Goal: Task Accomplishment & Management: Complete application form

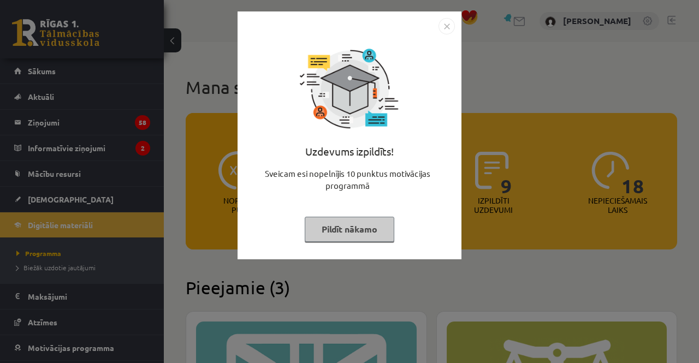
click at [337, 217] on button "Pildīt nākamo" at bounding box center [350, 229] width 90 height 25
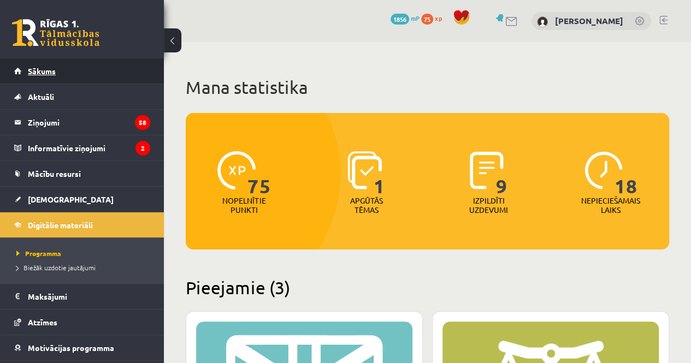
click at [36, 68] on span "Sākums" at bounding box center [42, 71] width 28 height 10
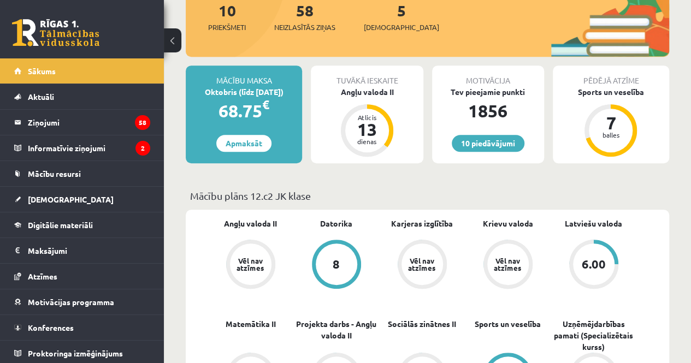
scroll to position [187, 0]
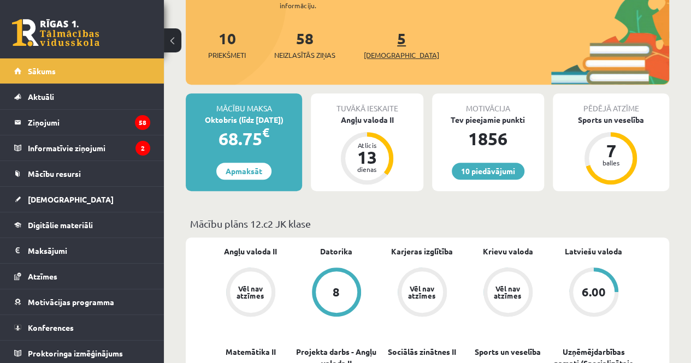
click at [391, 52] on span "[DEMOGRAPHIC_DATA]" at bounding box center [401, 55] width 75 height 11
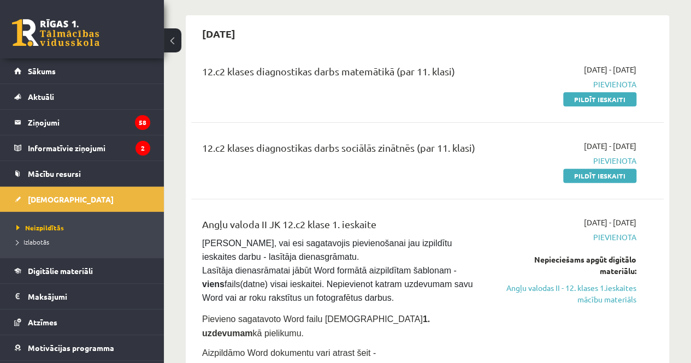
scroll to position [93, 0]
click at [579, 104] on link "Pildīt ieskaiti" at bounding box center [599, 99] width 73 height 14
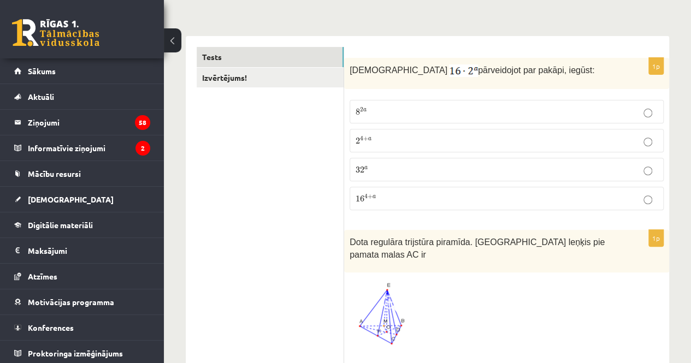
scroll to position [149, 0]
click at [394, 139] on p "2 4 + a 2 4 + a" at bounding box center [507, 141] width 302 height 11
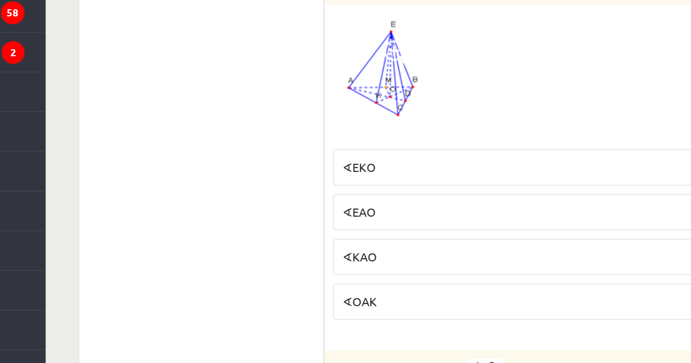
scroll to position [304, 0]
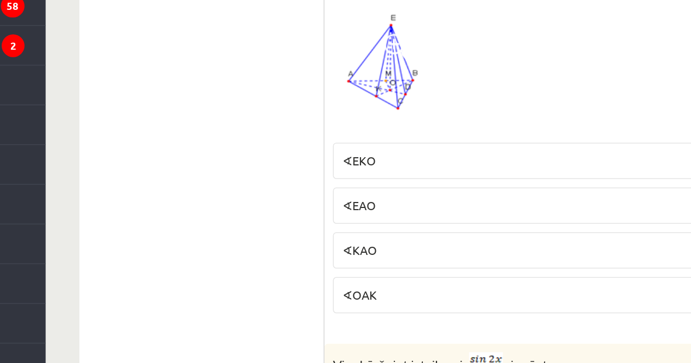
click at [387, 225] on p "∢EKO" at bounding box center [507, 222] width 302 height 11
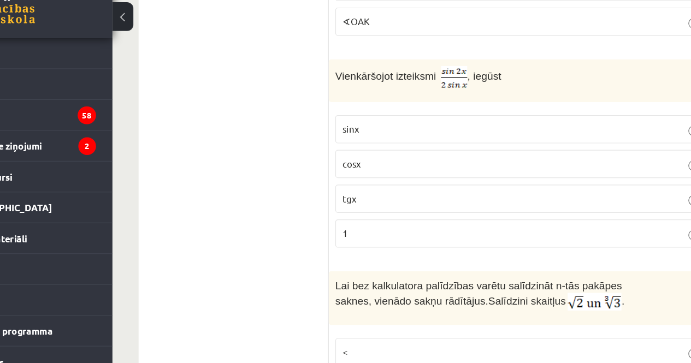
scroll to position [569, 0]
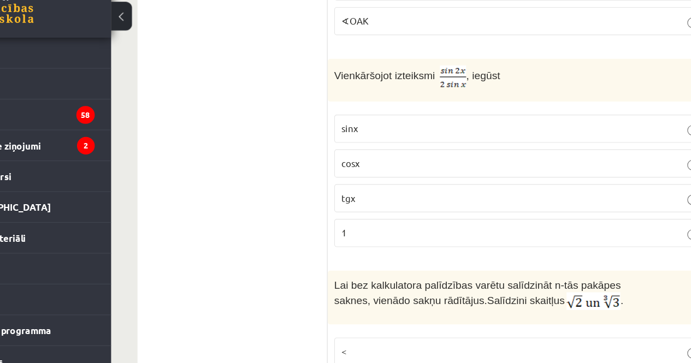
drag, startPoint x: 432, startPoint y: 83, endPoint x: 436, endPoint y: 97, distance: 14.2
click at [436, 97] on div "Vienkāršojot izteiksmi , iegūst" at bounding box center [506, 94] width 325 height 36
click at [398, 157] on p "cosx" at bounding box center [507, 162] width 302 height 11
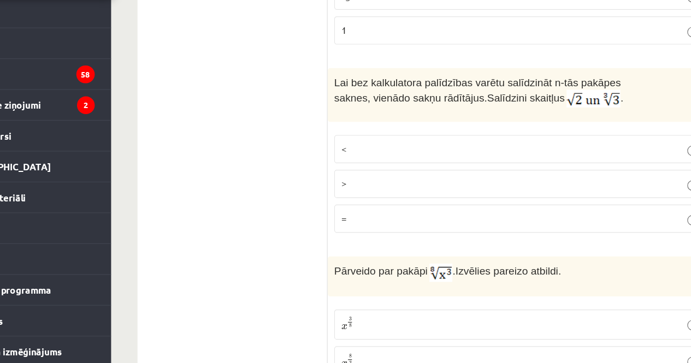
scroll to position [703, 0]
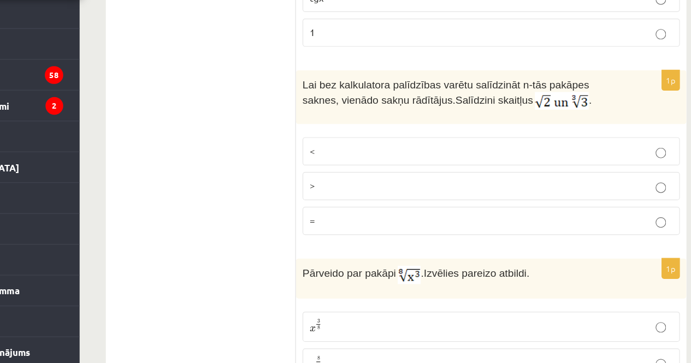
click at [442, 215] on label ">" at bounding box center [507, 214] width 314 height 23
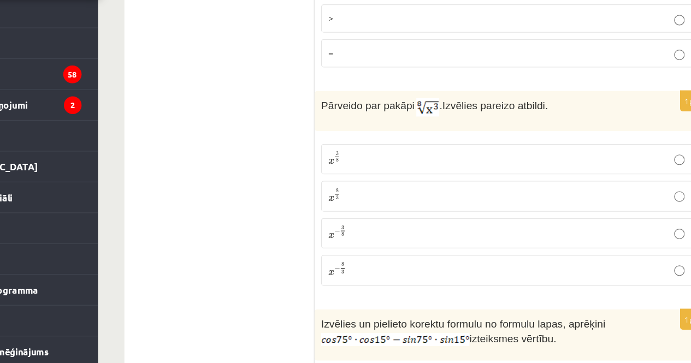
scroll to position [852, 0]
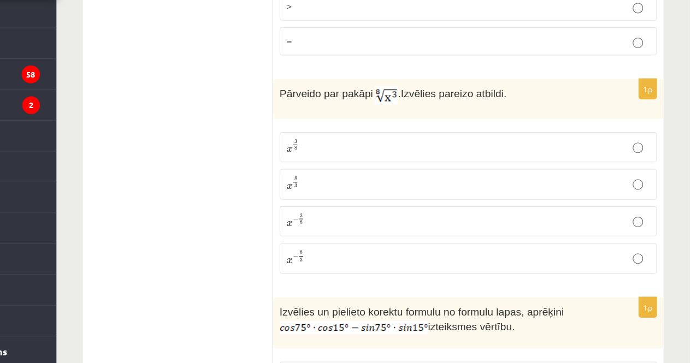
click at [408, 181] on p "x 3 8 x 3 8" at bounding box center [507, 182] width 302 height 13
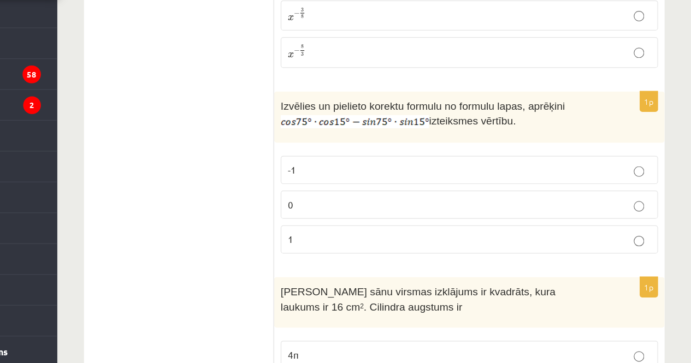
scroll to position [1024, 0]
click at [407, 219] on label "0" at bounding box center [507, 230] width 314 height 23
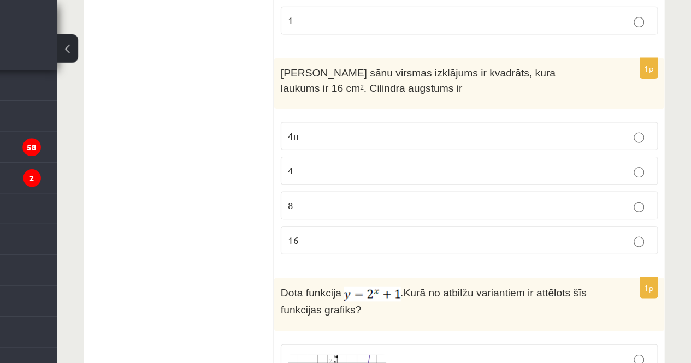
scroll to position [1265, 0]
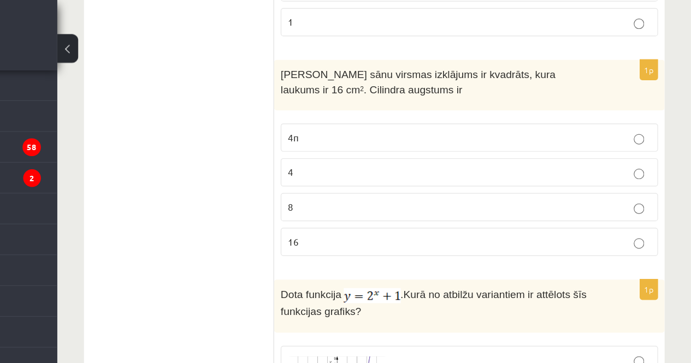
click at [486, 138] on p "4" at bounding box center [507, 143] width 302 height 11
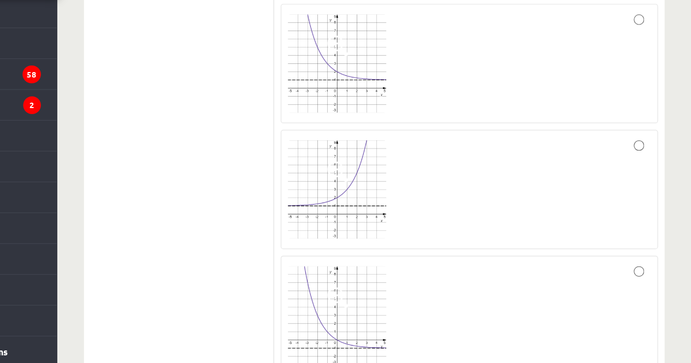
scroll to position [1595, 0]
click at [642, 174] on div at bounding box center [507, 217] width 302 height 87
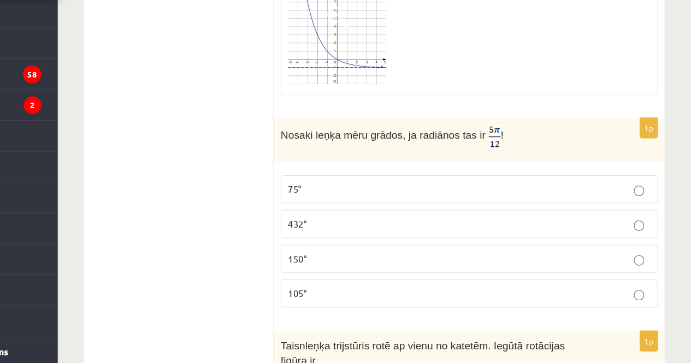
scroll to position [1829, 0]
click at [584, 240] on p "432°" at bounding box center [507, 245] width 302 height 11
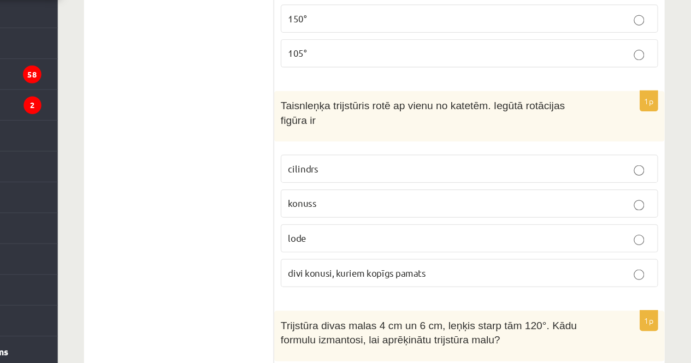
scroll to position [2029, 0]
click at [549, 223] on p "konuss" at bounding box center [507, 228] width 302 height 11
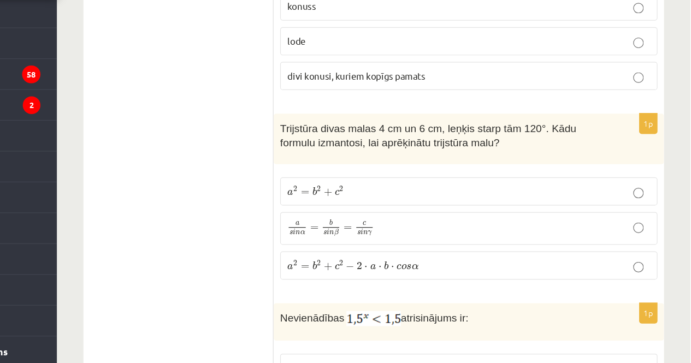
scroll to position [2192, 0]
click at [564, 244] on p "a s i n α = b s i n β = c s i n γ a s i n α = b s i n β = c s i n γ" at bounding box center [507, 251] width 302 height 15
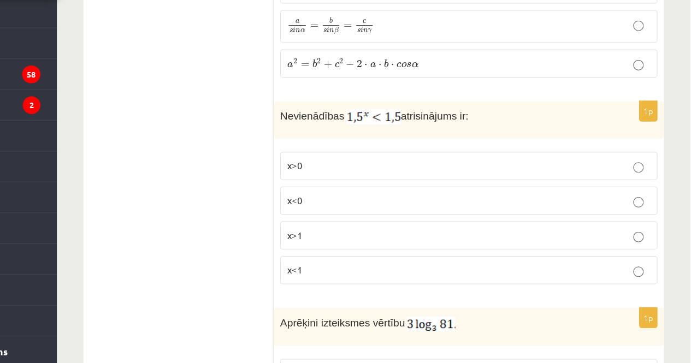
scroll to position [2364, 0]
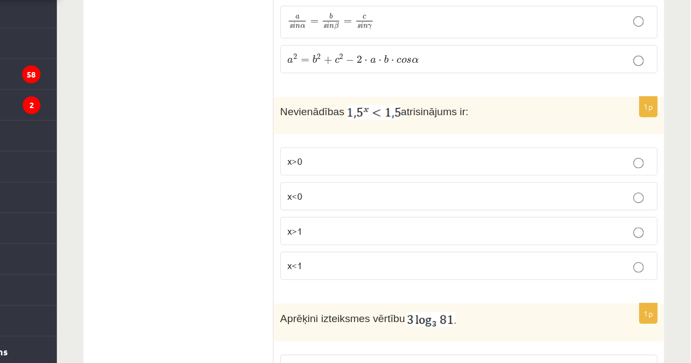
click at [488, 248] on p "x>1" at bounding box center [507, 253] width 302 height 11
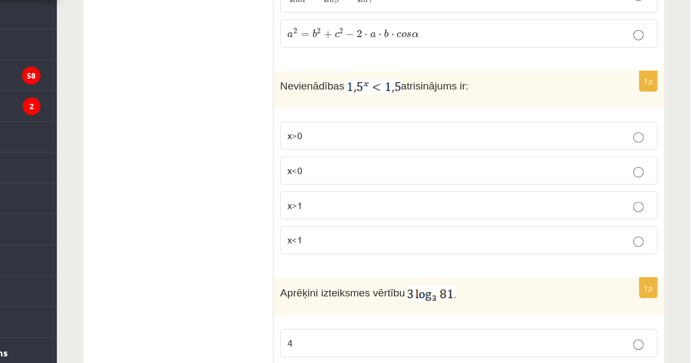
scroll to position [2386, 0]
click at [502, 167] on p "x>0" at bounding box center [507, 172] width 302 height 11
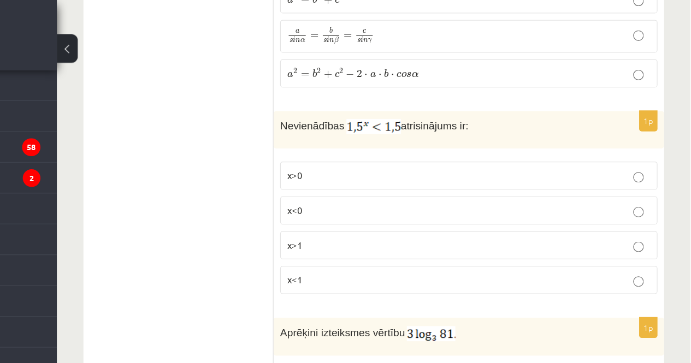
scroll to position [2404, 0]
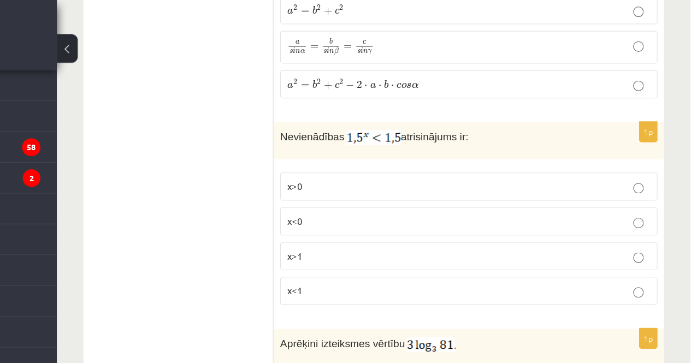
click at [488, 202] on label "x>1" at bounding box center [507, 213] width 314 height 23
click at [470, 231] on label "x<1" at bounding box center [507, 242] width 314 height 23
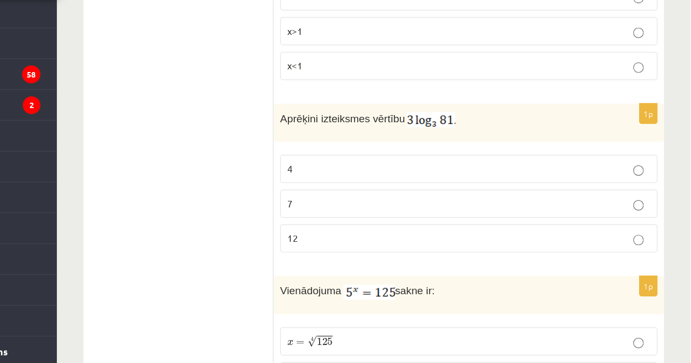
scroll to position [2531, 0]
click at [485, 253] on p "12" at bounding box center [507, 258] width 302 height 11
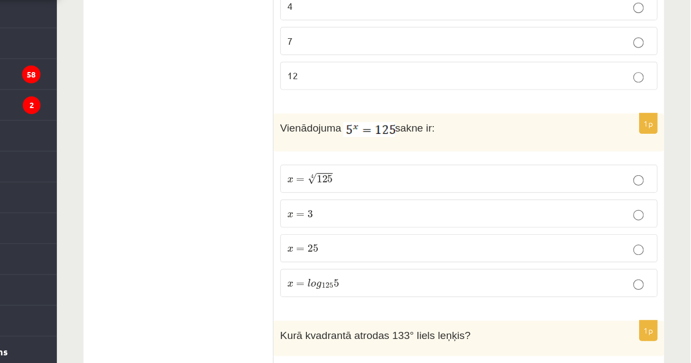
scroll to position [2667, 0]
click at [471, 232] on p "x = 3 x = 3" at bounding box center [507, 237] width 302 height 11
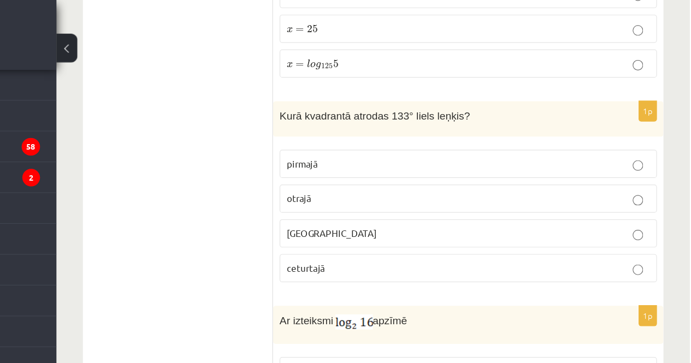
scroll to position [2910, 0]
click at [492, 160] on p "otrajā" at bounding box center [507, 165] width 302 height 11
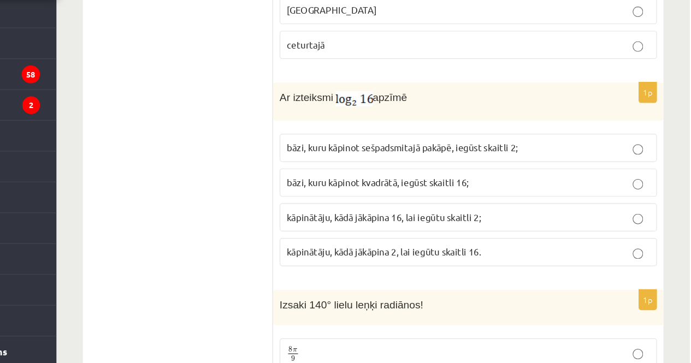
scroll to position [3036, 0]
click at [515, 265] on span "kāpinātāju, kādā jākāpina 2, lai iegūtu skaitli 16." at bounding box center [437, 270] width 162 height 10
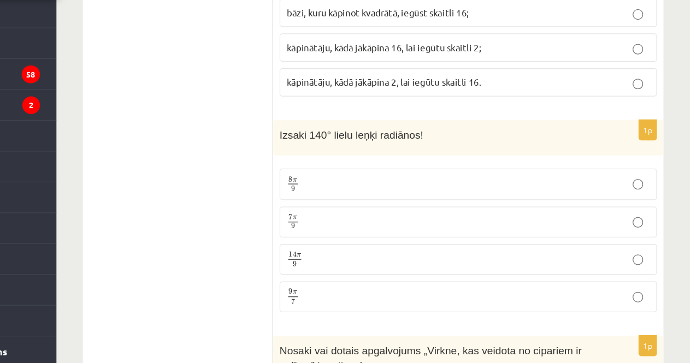
scroll to position [3178, 0]
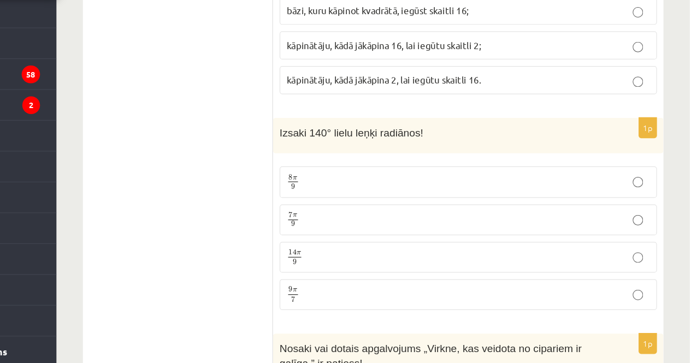
click at [450, 237] on p "7 π 9 7 π 9" at bounding box center [507, 244] width 302 height 14
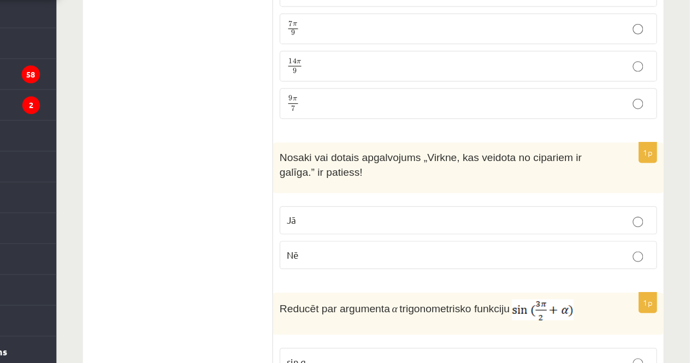
scroll to position [3340, 0]
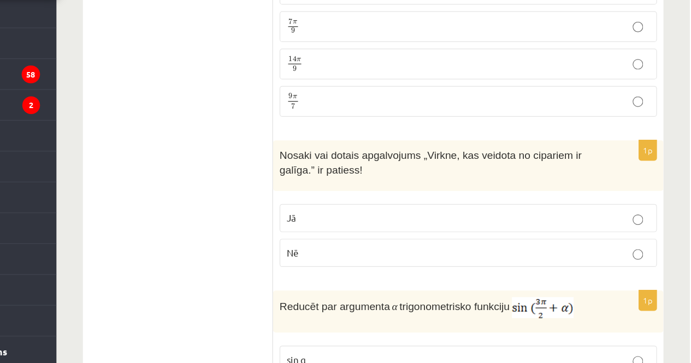
click at [428, 266] on p "Nē" at bounding box center [507, 271] width 302 height 11
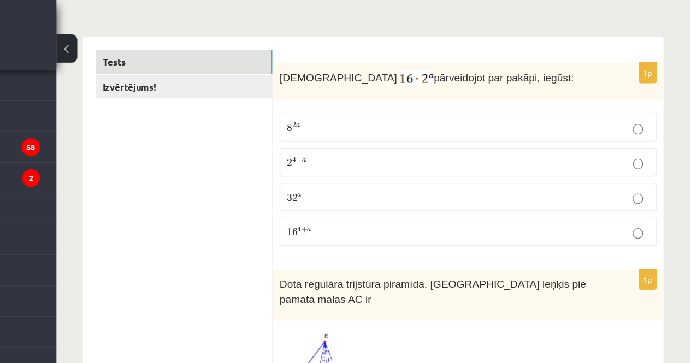
scroll to position [0, 0]
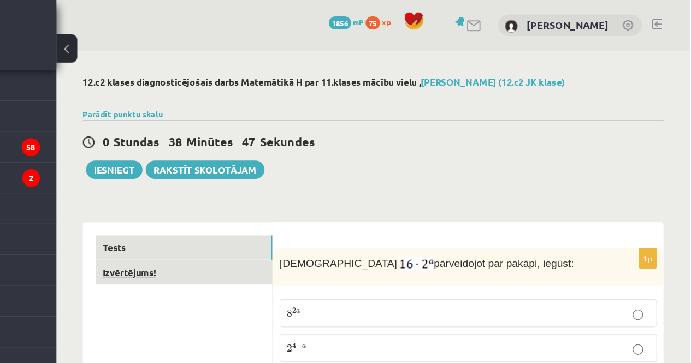
click at [320, 228] on link "Izvērtējums!" at bounding box center [270, 227] width 147 height 20
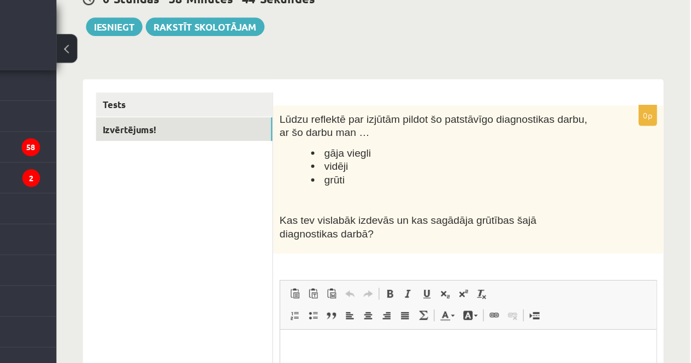
scroll to position [117, 0]
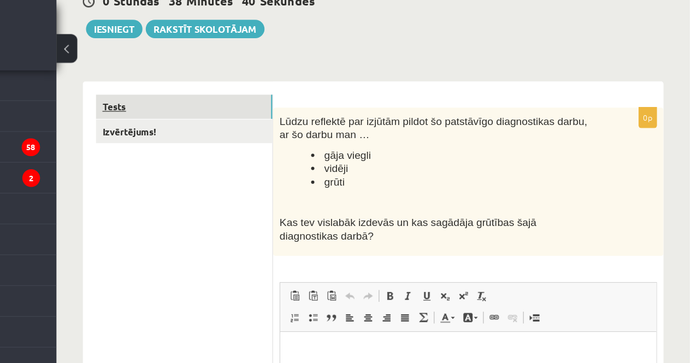
click at [305, 88] on link "Tests" at bounding box center [270, 89] width 147 height 20
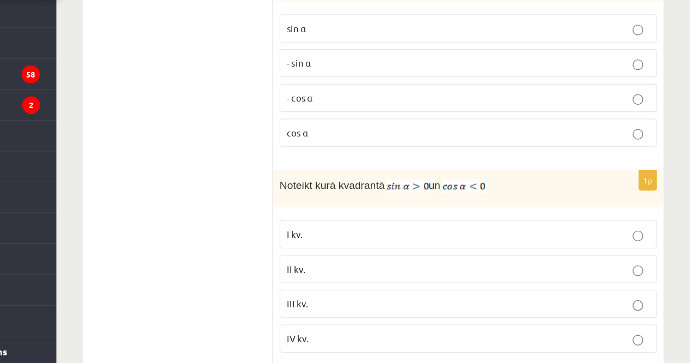
scroll to position [3619, 0]
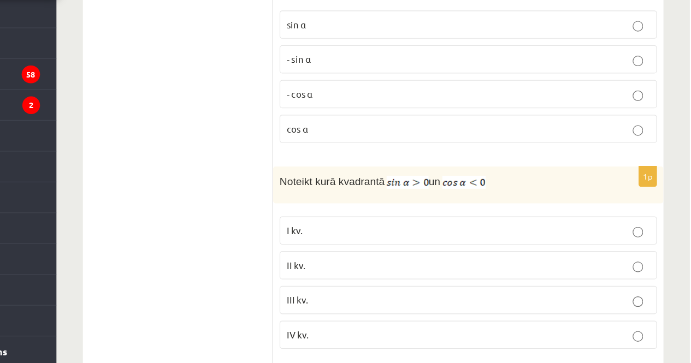
click at [443, 305] on p "III kv." at bounding box center [507, 310] width 302 height 11
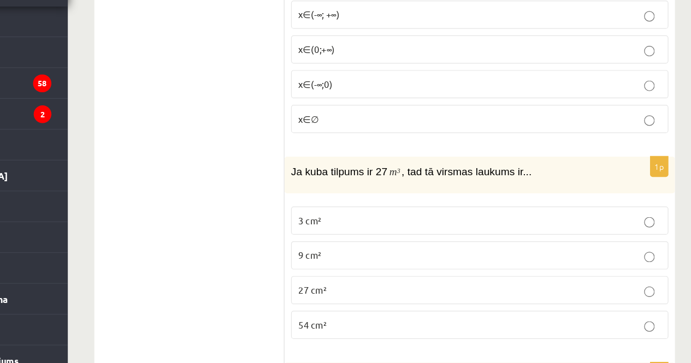
scroll to position [3979, 0]
click at [441, 254] on label "9 cm²" at bounding box center [507, 265] width 314 height 23
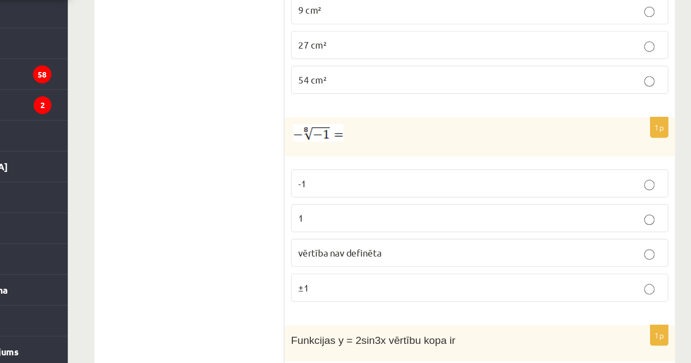
scroll to position [4178, 0]
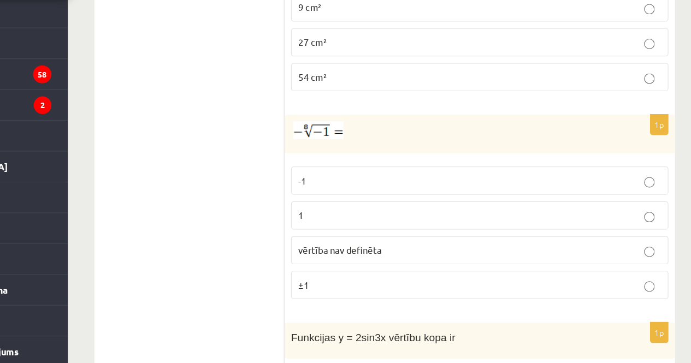
click at [450, 263] on p "vērtība nav definēta" at bounding box center [507, 268] width 302 height 11
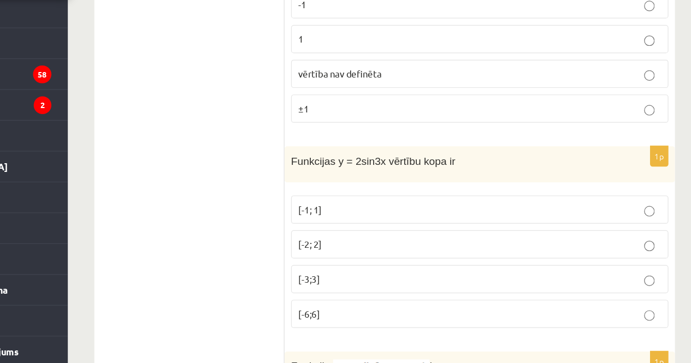
scroll to position [4325, 0]
click at [416, 258] on p "[-2; 2]" at bounding box center [507, 263] width 302 height 11
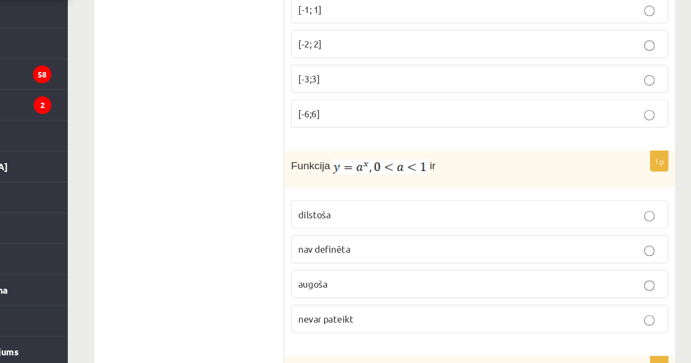
scroll to position [4493, 0]
click at [394, 290] on p "augoša" at bounding box center [507, 295] width 302 height 11
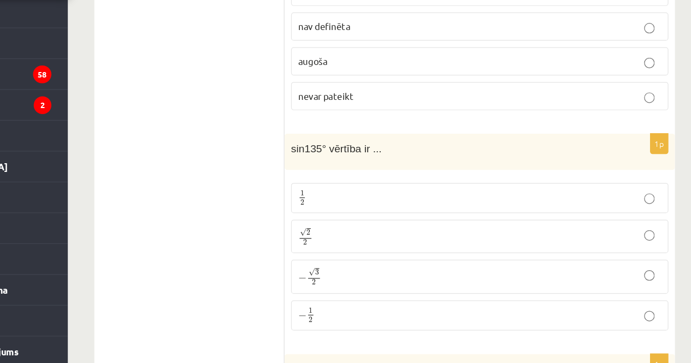
scroll to position [4681, 0]
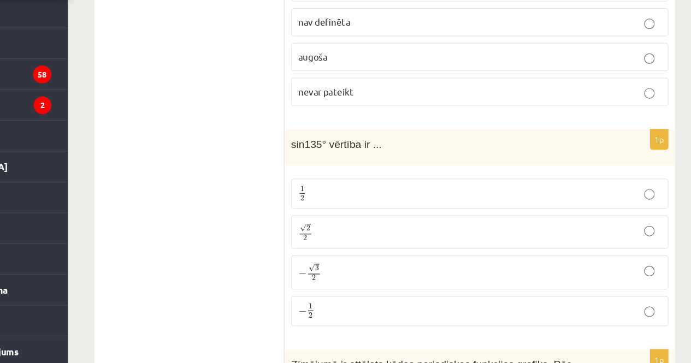
click at [399, 246] on p "√ 2 2 2 2" at bounding box center [507, 254] width 302 height 16
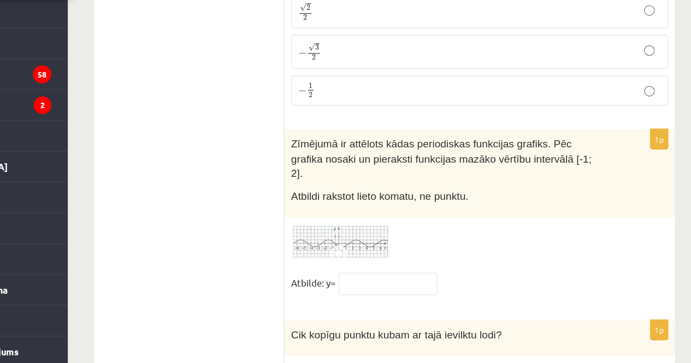
scroll to position [4865, 0]
click at [410, 247] on img at bounding box center [391, 262] width 82 height 30
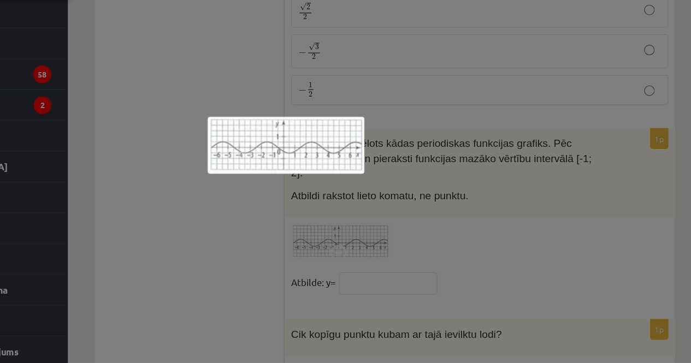
click at [348, 189] on img at bounding box center [345, 182] width 131 height 48
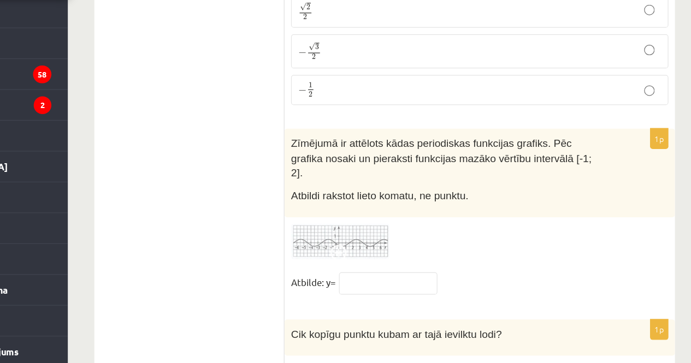
click at [394, 247] on img at bounding box center [391, 262] width 82 height 30
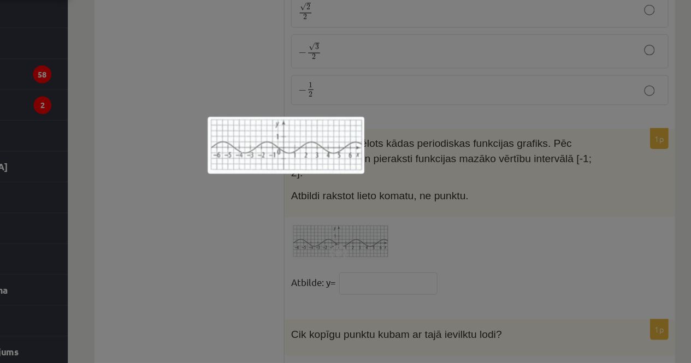
click at [393, 216] on div at bounding box center [345, 181] width 691 height 363
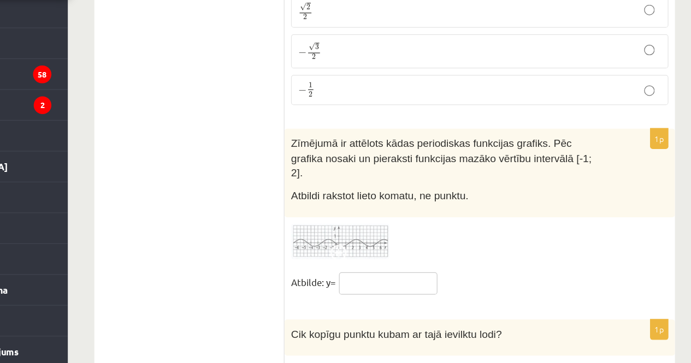
click at [405, 287] on input "text" at bounding box center [431, 296] width 82 height 19
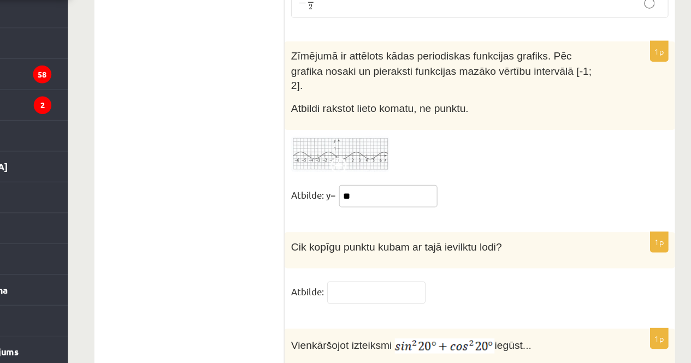
scroll to position [4942, 0]
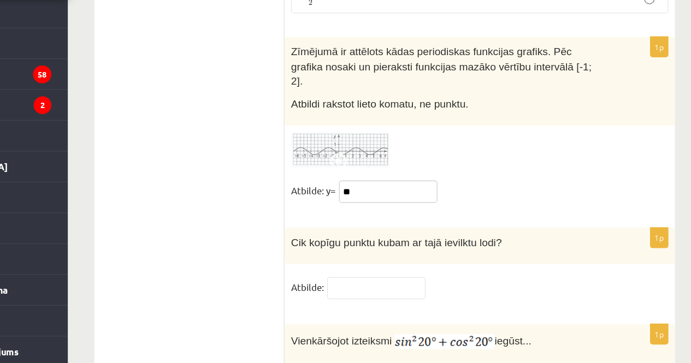
type input "**"
click at [405, 291] on input "text" at bounding box center [421, 300] width 82 height 19
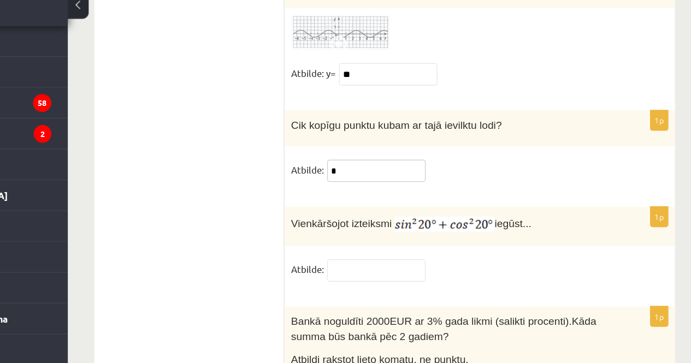
scroll to position [5063, 0]
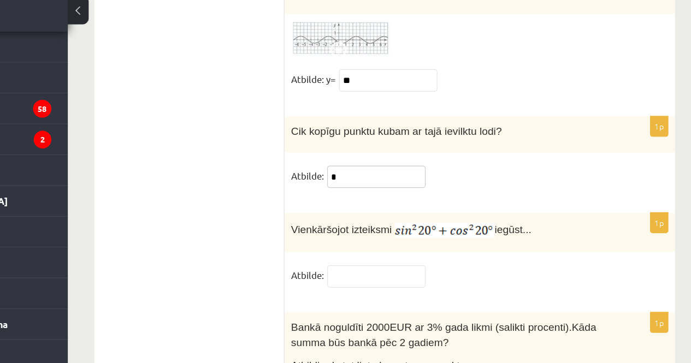
type input "*"
click at [429, 253] on input "text" at bounding box center [421, 262] width 82 height 19
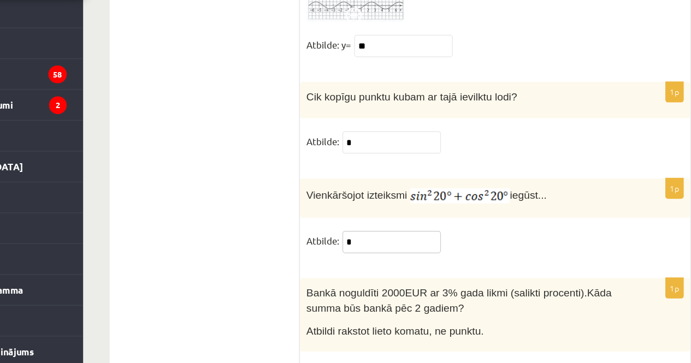
type input "*"
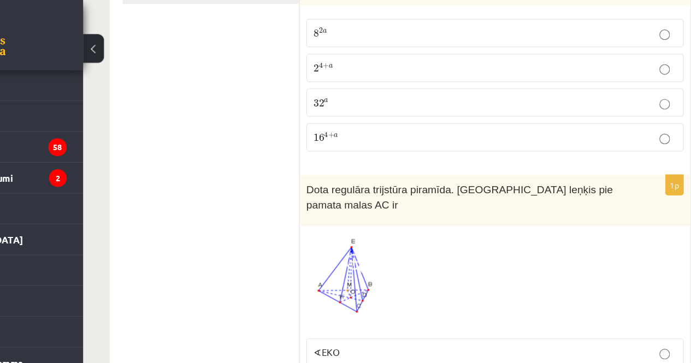
scroll to position [0, 0]
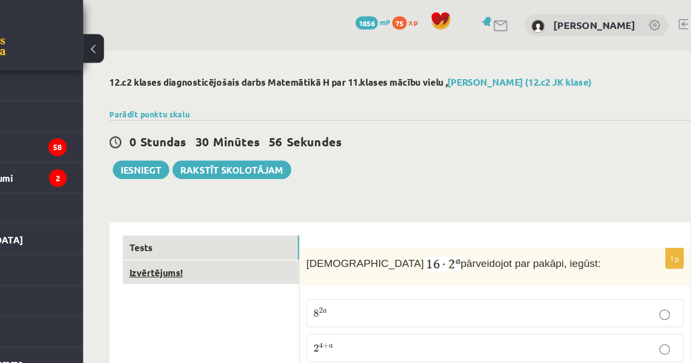
type input "******"
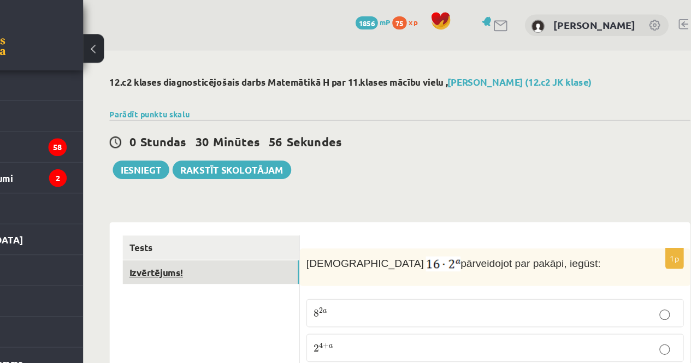
click at [308, 227] on link "Izvērtējums!" at bounding box center [270, 227] width 147 height 20
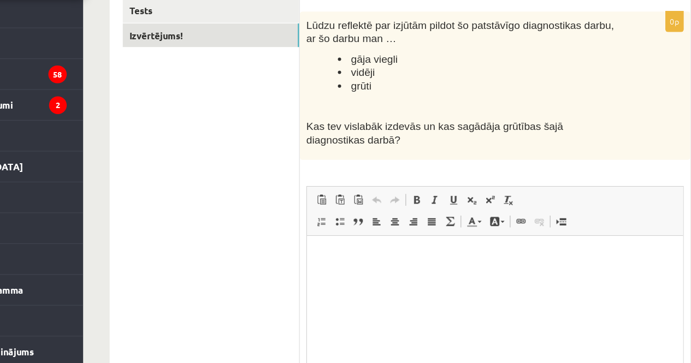
scroll to position [137, 0]
click at [376, 269] on html at bounding box center [463, 252] width 313 height 33
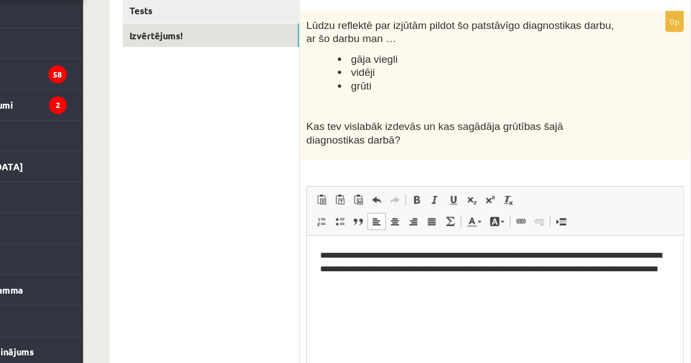
click at [338, 251] on p "**********" at bounding box center [462, 264] width 291 height 34
click at [340, 252] on p "**********" at bounding box center [462, 264] width 291 height 34
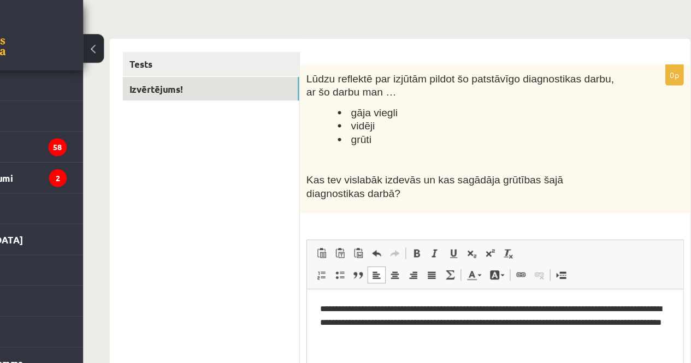
scroll to position [0, 0]
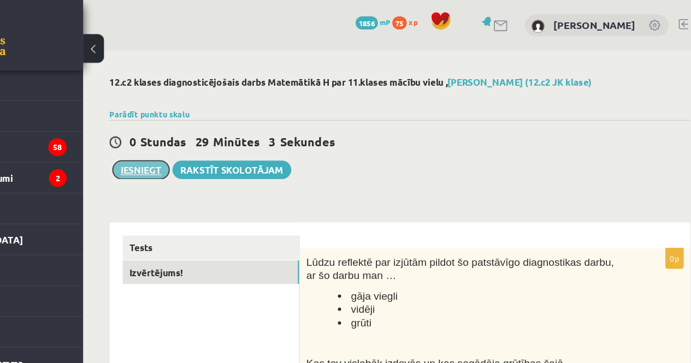
click at [217, 140] on button "Iesniegt" at bounding box center [212, 141] width 47 height 15
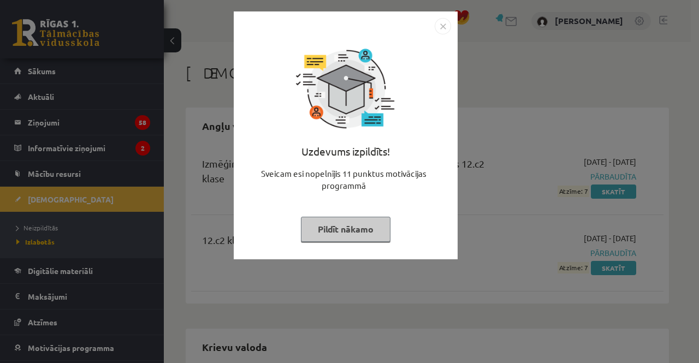
click at [355, 220] on button "Pildīt nākamo" at bounding box center [346, 229] width 90 height 25
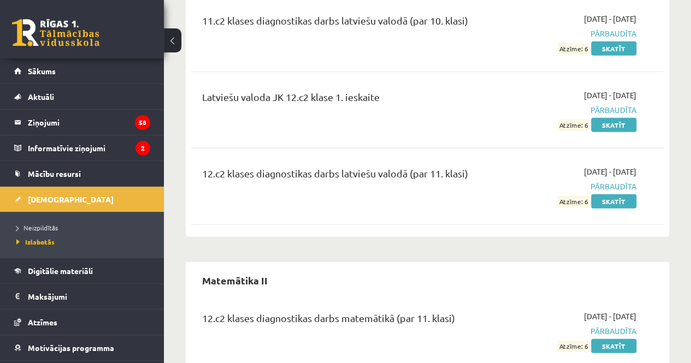
scroll to position [1392, 0]
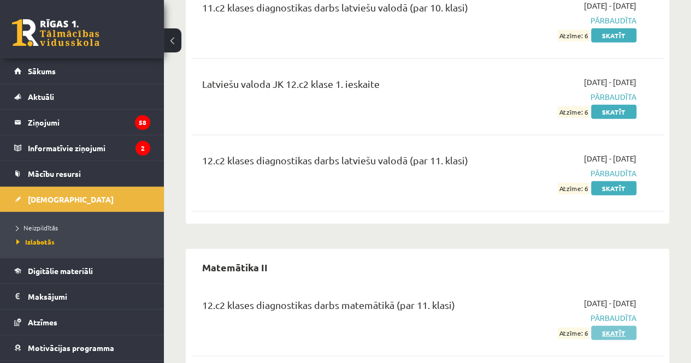
click at [599, 326] on link "Skatīt" at bounding box center [613, 333] width 45 height 14
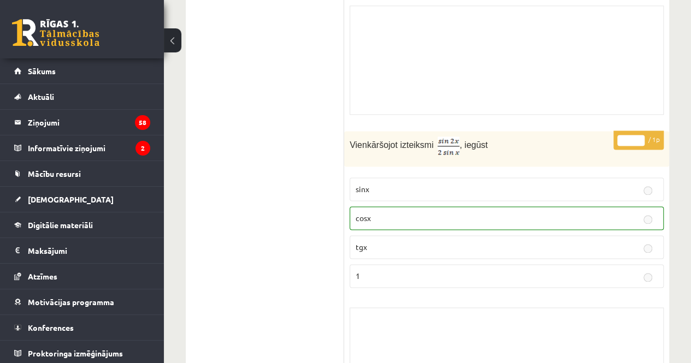
scroll to position [649, 0]
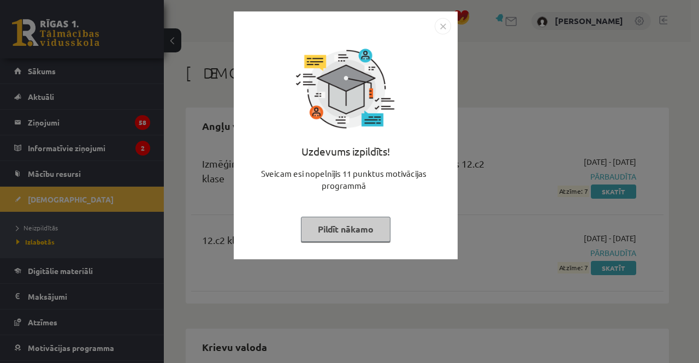
scroll to position [1392, 0]
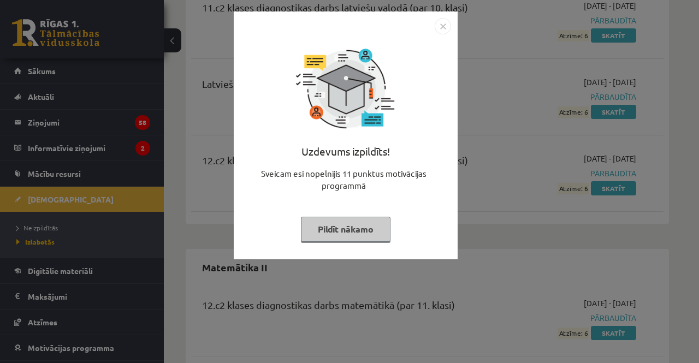
click at [332, 232] on button "Pildīt nākamo" at bounding box center [346, 229] width 90 height 25
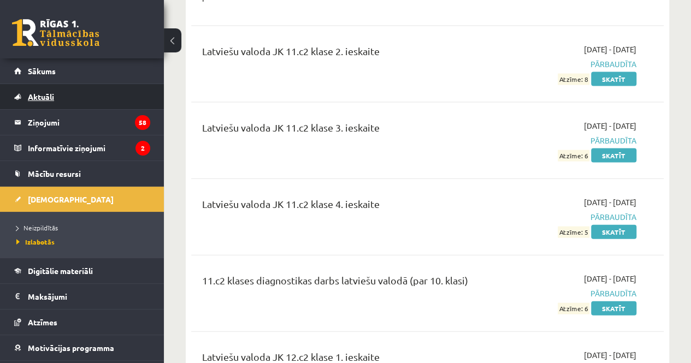
click at [81, 84] on link "Aktuāli" at bounding box center [82, 96] width 136 height 25
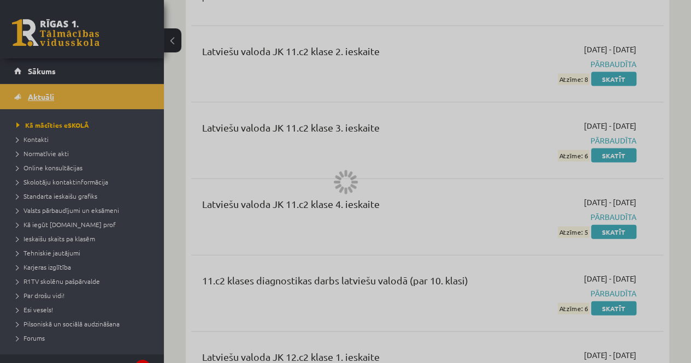
scroll to position [826, 0]
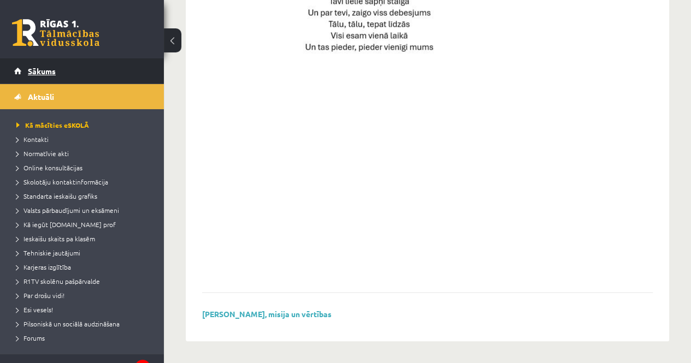
click at [83, 77] on link "Sākums" at bounding box center [82, 70] width 136 height 25
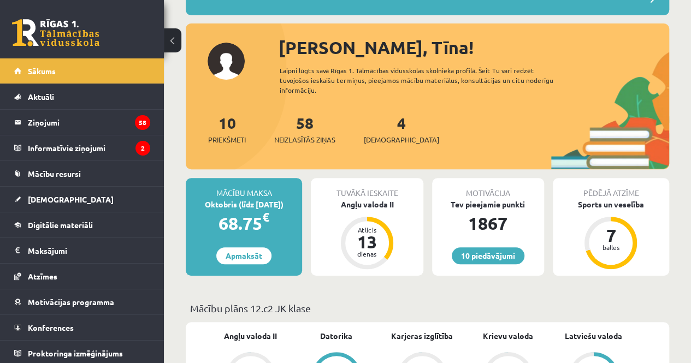
scroll to position [104, 0]
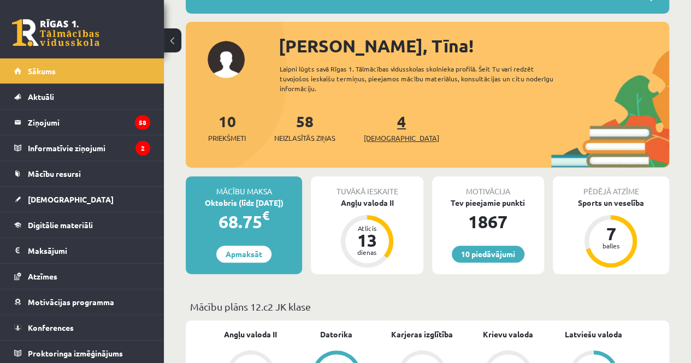
click at [379, 138] on span "[DEMOGRAPHIC_DATA]" at bounding box center [401, 138] width 75 height 11
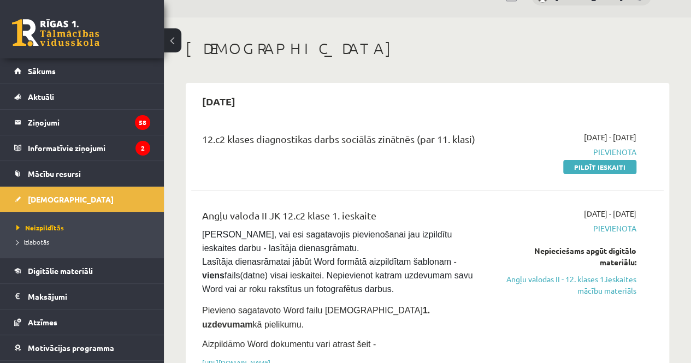
scroll to position [14, 0]
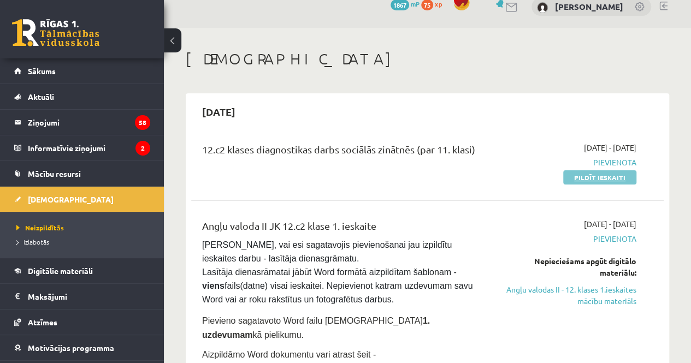
click at [589, 178] on link "Pildīt ieskaiti" at bounding box center [599, 177] width 73 height 14
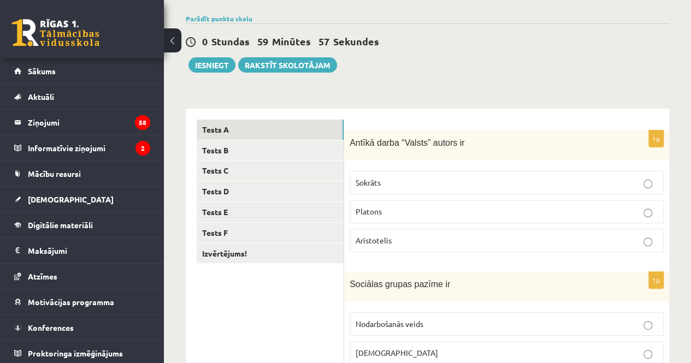
scroll to position [77, 0]
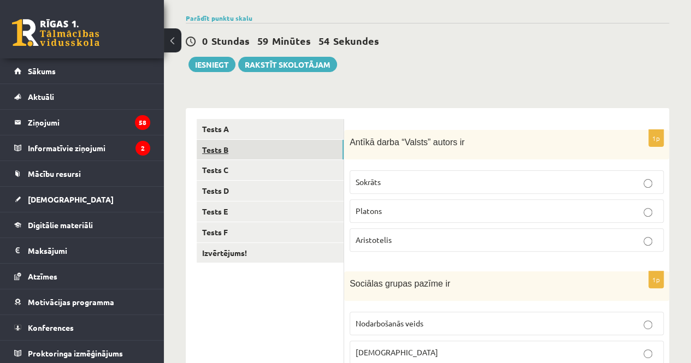
click at [314, 146] on link "Tests B" at bounding box center [270, 150] width 147 height 20
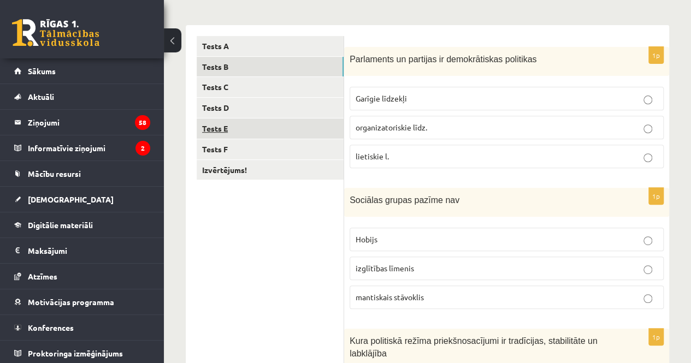
scroll to position [161, 0]
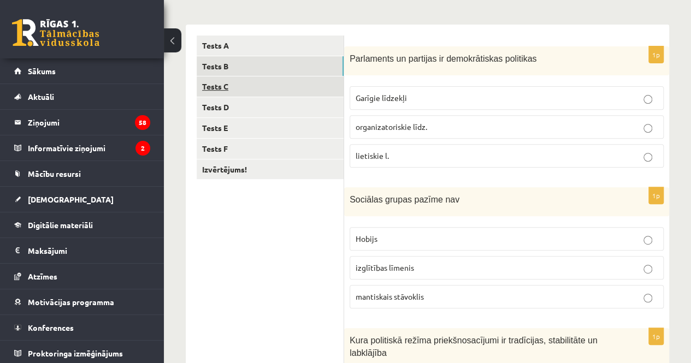
click at [290, 86] on link "Tests C" at bounding box center [270, 86] width 147 height 20
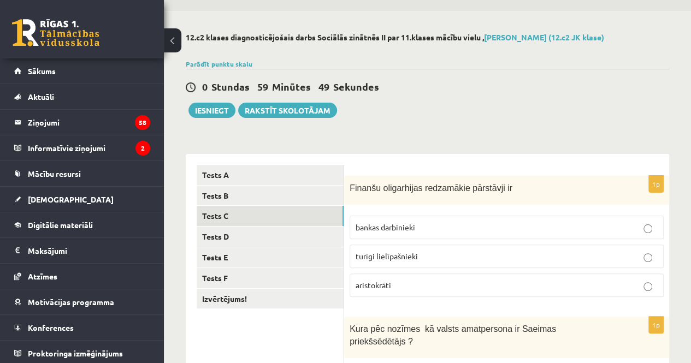
scroll to position [0, 0]
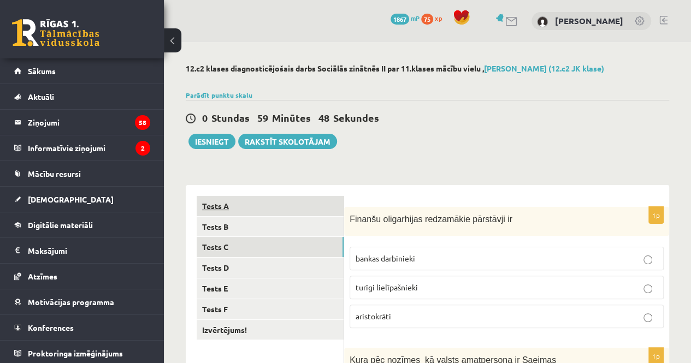
click at [297, 202] on link "Tests A" at bounding box center [270, 206] width 147 height 20
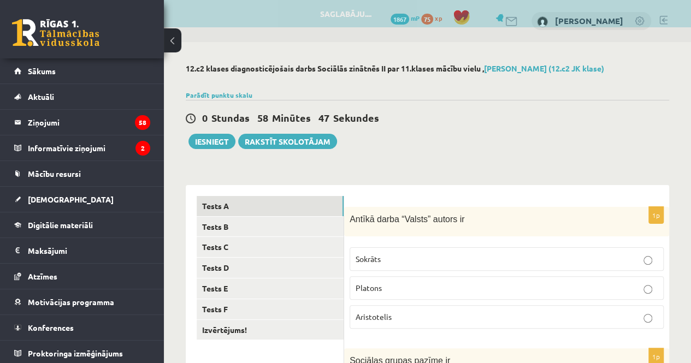
click at [378, 285] on span "Platons" at bounding box center [369, 288] width 26 height 10
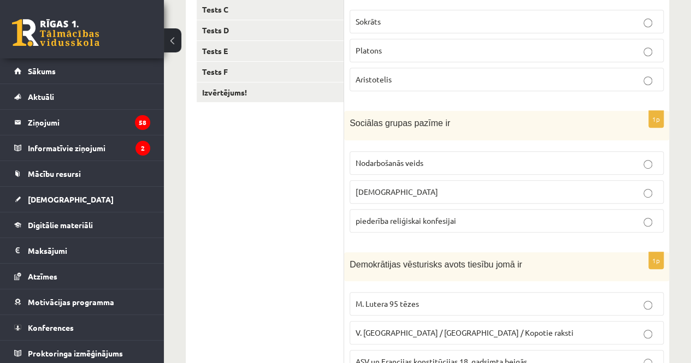
scroll to position [239, 0]
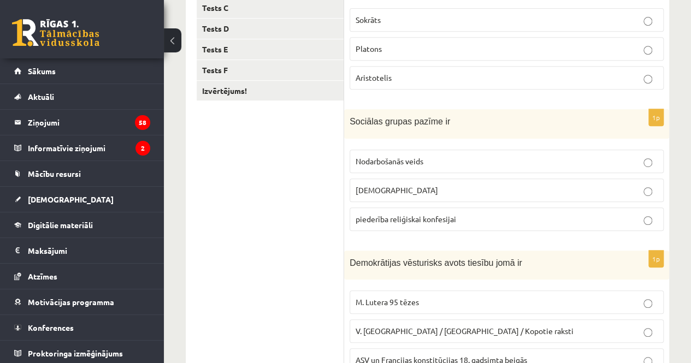
click at [444, 158] on p "Nodarbošanās veids" at bounding box center [507, 161] width 302 height 11
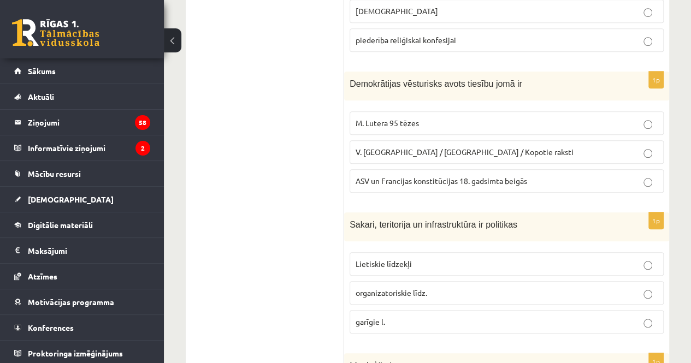
scroll to position [422, 0]
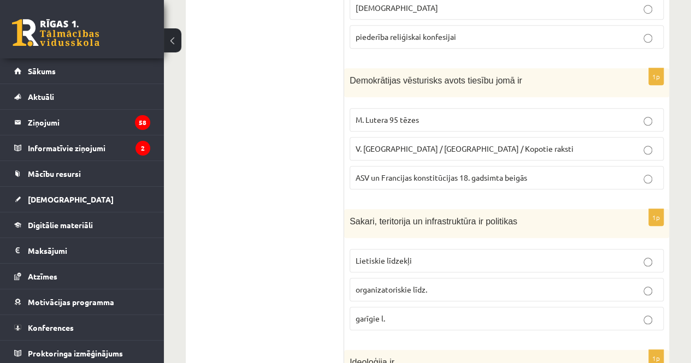
click at [514, 173] on span "ASV un Francijas konstitūcijas 18. gadsimta beigās" at bounding box center [442, 178] width 172 height 10
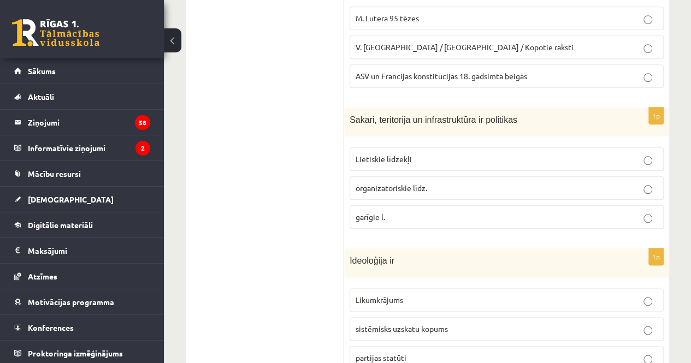
scroll to position [524, 0]
click at [451, 182] on p "organizatoriskie līdz." at bounding box center [507, 187] width 302 height 11
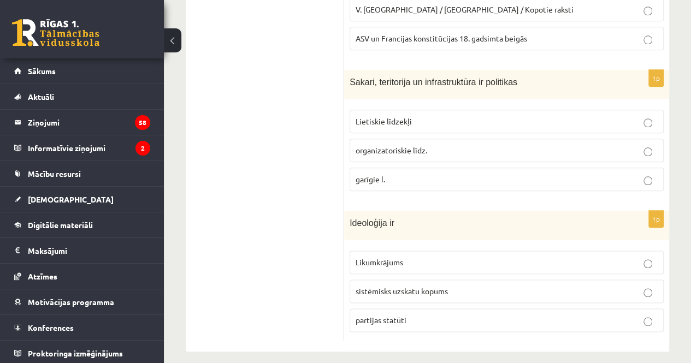
scroll to position [565, 0]
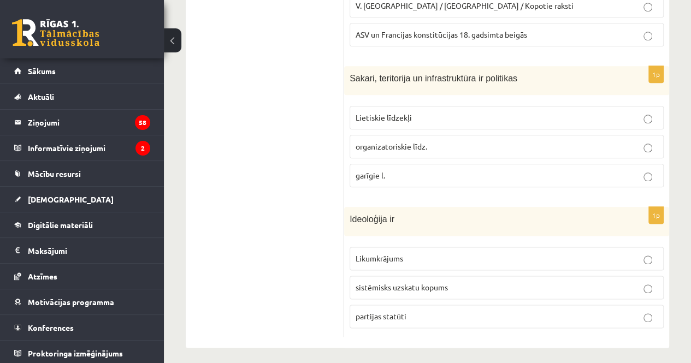
click at [458, 284] on p "sistēmisks uzskatu kopums" at bounding box center [507, 287] width 302 height 11
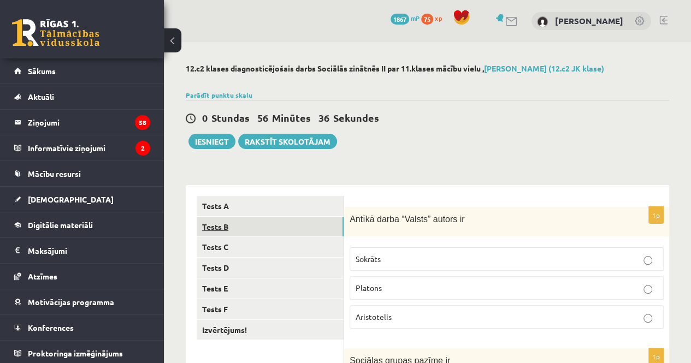
click at [270, 230] on link "Tests B" at bounding box center [270, 227] width 147 height 20
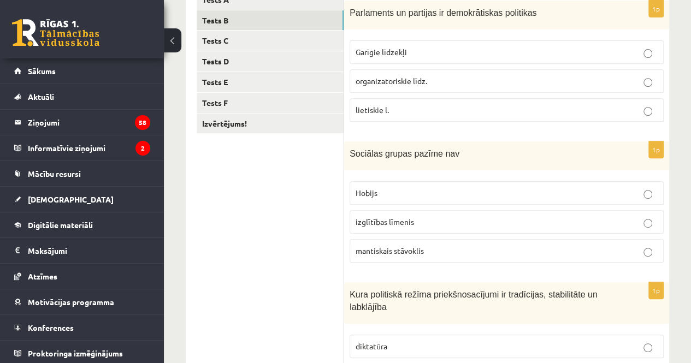
scroll to position [208, 0]
click at [388, 83] on span "organizatoriskie līdz." at bounding box center [392, 80] width 72 height 10
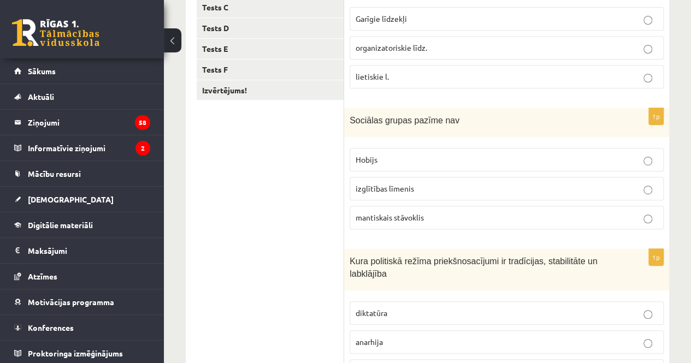
scroll to position [241, 0]
click at [379, 153] on p "Hobijs" at bounding box center [507, 158] width 302 height 11
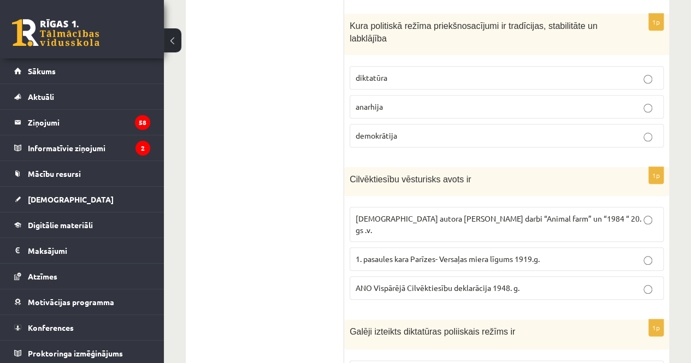
scroll to position [475, 0]
click at [400, 131] on p "demokrātija" at bounding box center [507, 136] width 302 height 11
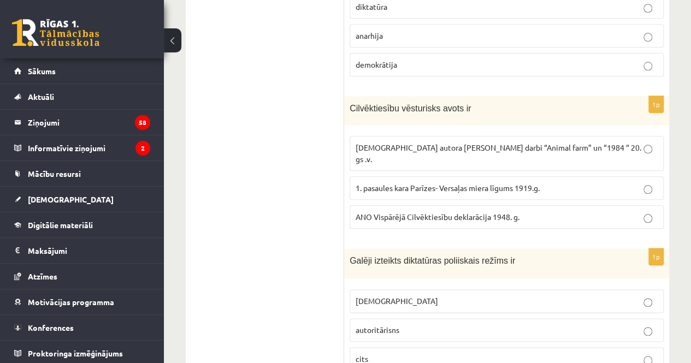
scroll to position [547, 0]
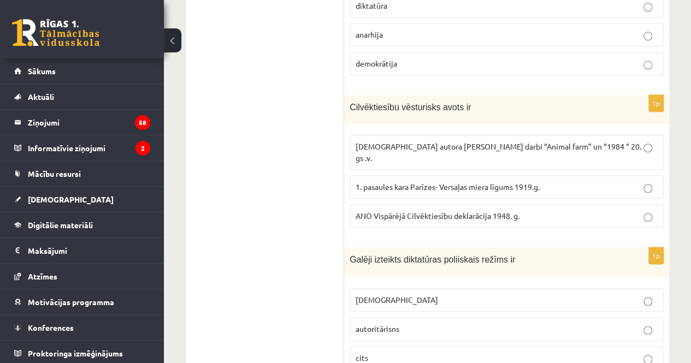
click at [391, 211] on span "ANO Vispārējā Cilvēktiesību deklarācija 1948. g." at bounding box center [438, 216] width 164 height 10
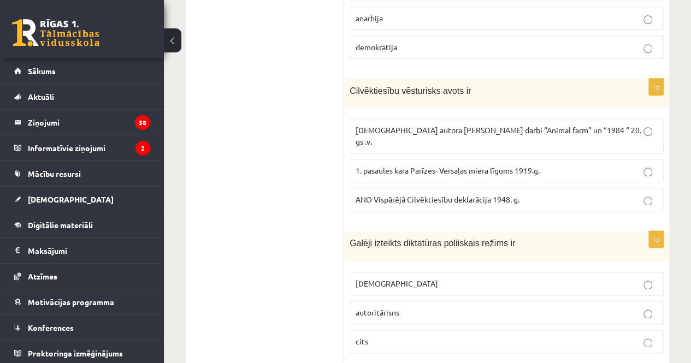
scroll to position [578, 0]
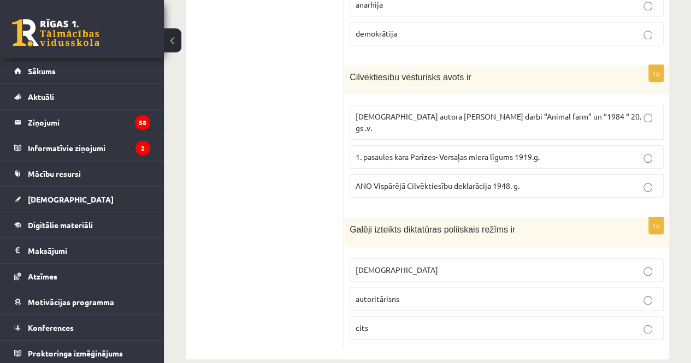
click at [379, 265] on span "totalitārisms" at bounding box center [397, 270] width 83 height 10
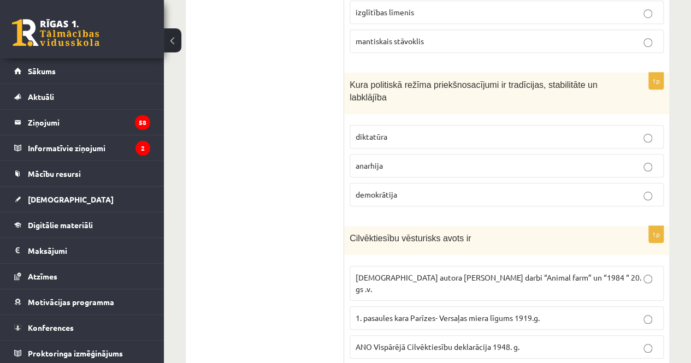
scroll to position [0, 0]
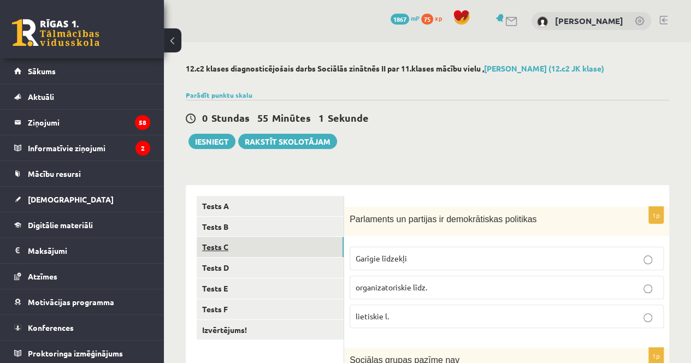
click at [280, 254] on link "Tests C" at bounding box center [270, 247] width 147 height 20
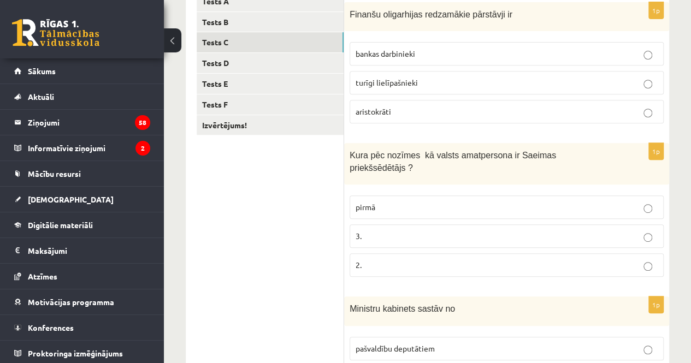
scroll to position [205, 0]
click at [451, 87] on label "turīgi lielīpašnieki" at bounding box center [507, 81] width 314 height 23
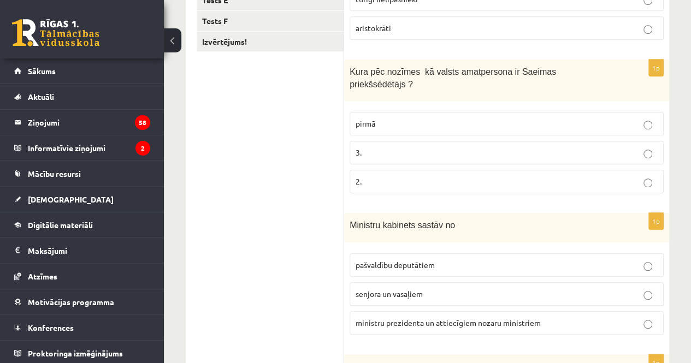
scroll to position [290, 0]
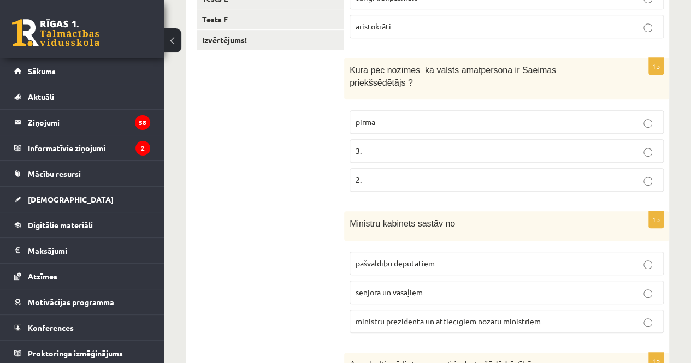
click at [396, 174] on p "2." at bounding box center [507, 179] width 302 height 11
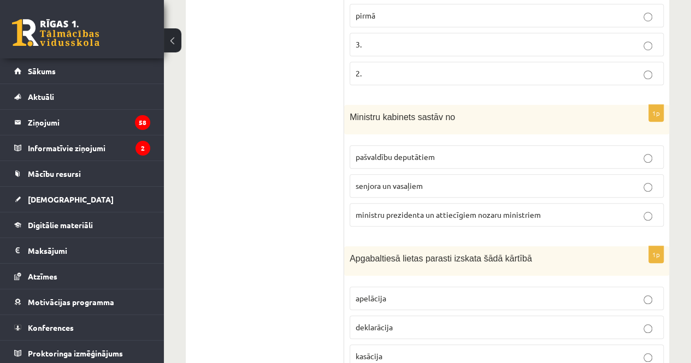
scroll to position [397, 0]
click at [412, 209] on span "ministru prezidenta un attiecīgiem nozaru ministriem" at bounding box center [448, 214] width 185 height 10
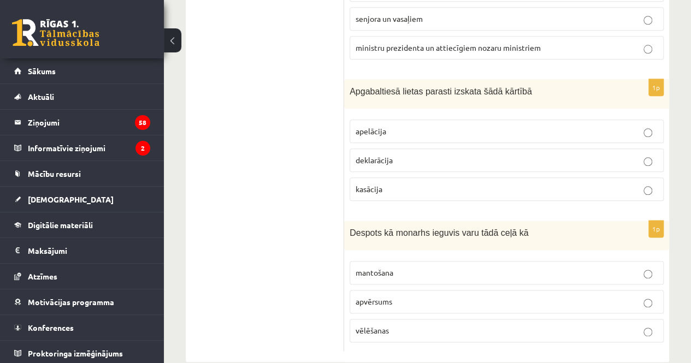
scroll to position [566, 0]
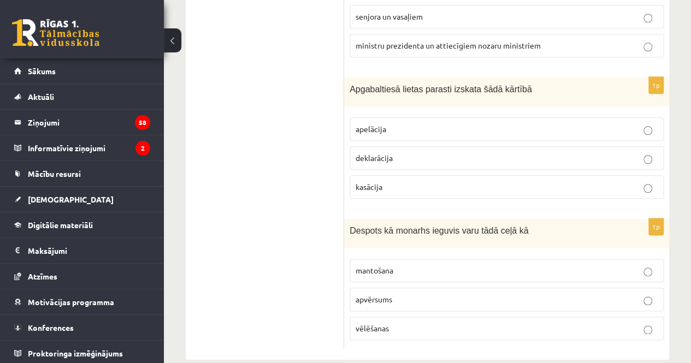
click at [407, 123] on p "apelācija" at bounding box center [507, 128] width 302 height 11
click at [374, 295] on span "apvērsums" at bounding box center [374, 300] width 37 height 10
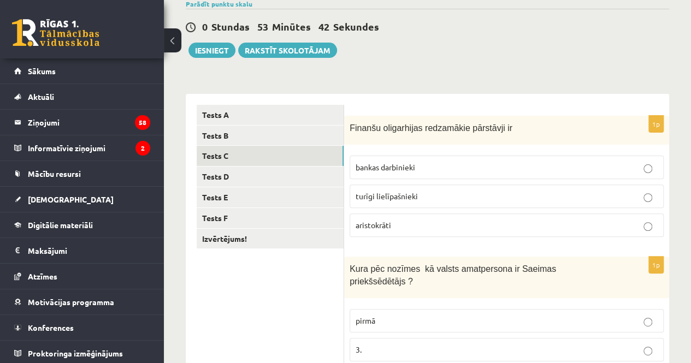
scroll to position [0, 0]
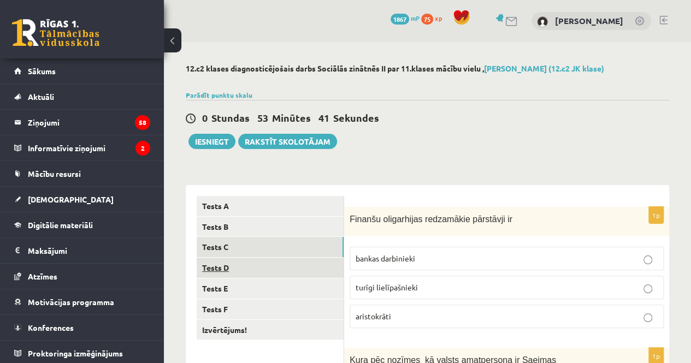
click at [268, 269] on link "Tests D" at bounding box center [270, 268] width 147 height 20
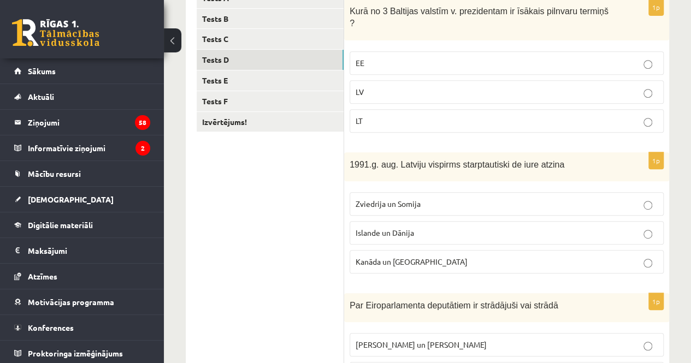
scroll to position [209, 0]
click at [425, 86] on p "LV" at bounding box center [507, 91] width 302 height 11
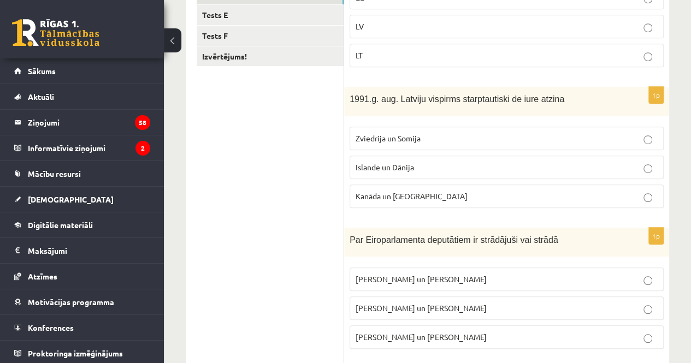
scroll to position [274, 0]
click at [423, 161] on p "Islande un Dānija" at bounding box center [507, 166] width 302 height 11
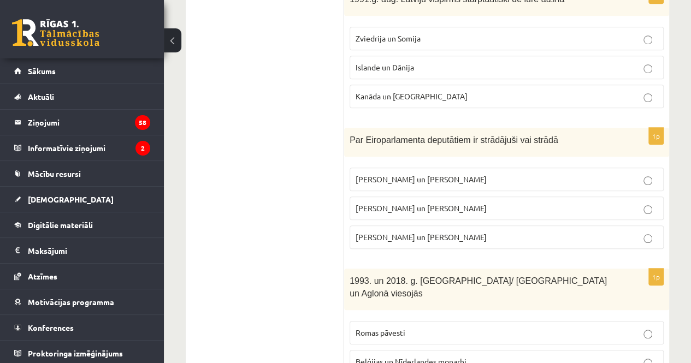
scroll to position [374, 0]
click at [426, 203] on span "I. Vaidere un N. Ušakovs" at bounding box center [421, 208] width 131 height 10
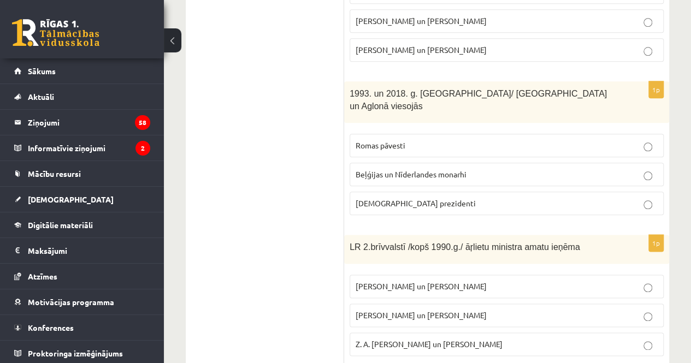
scroll to position [564, 0]
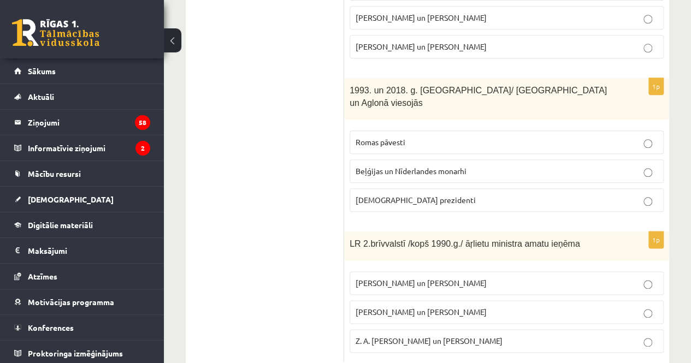
click at [398, 137] on span "Romas pāvesti" at bounding box center [381, 142] width 50 height 10
click at [421, 307] on span "A. Pabriks un J Jurkāns" at bounding box center [421, 312] width 131 height 10
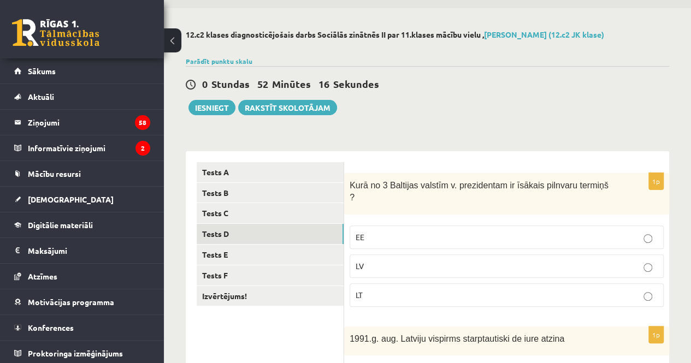
scroll to position [0, 0]
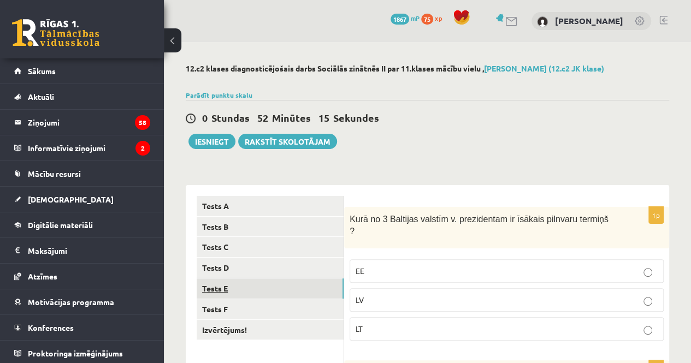
click at [279, 285] on link "Tests E" at bounding box center [270, 289] width 147 height 20
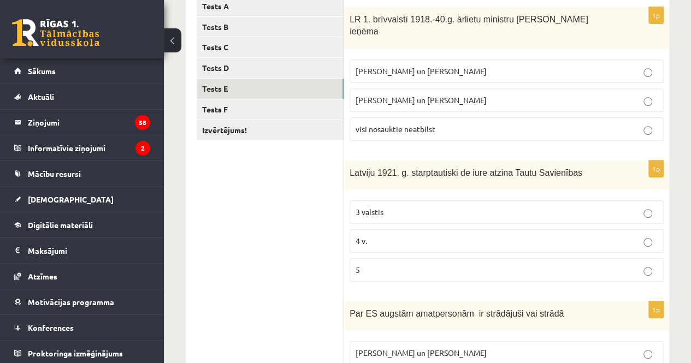
scroll to position [202, 0]
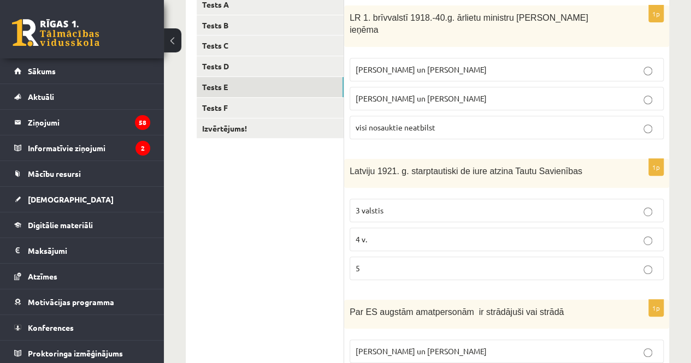
click at [434, 62] on label "Z. Meierovics un V. Munters" at bounding box center [507, 69] width 314 height 23
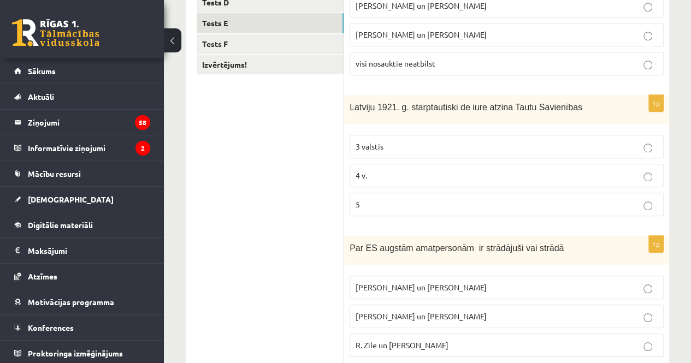
scroll to position [264, 0]
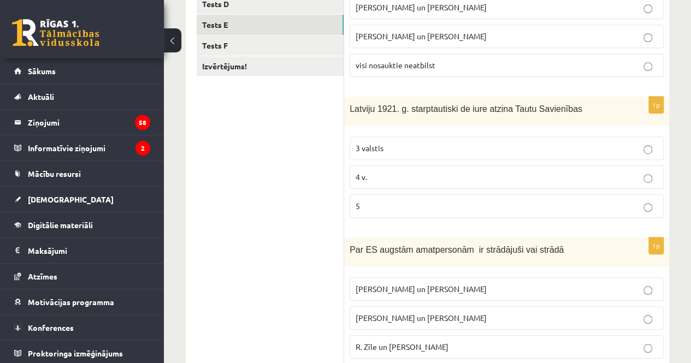
click at [431, 201] on p "5" at bounding box center [507, 206] width 302 height 11
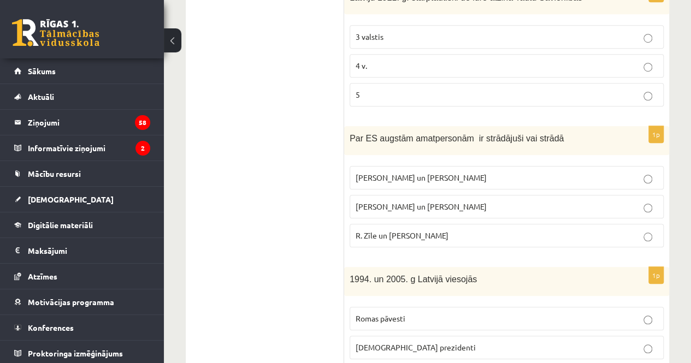
scroll to position [376, 0]
click at [487, 229] on p "R. Zīle un V.Dombrovskis" at bounding box center [507, 234] width 302 height 11
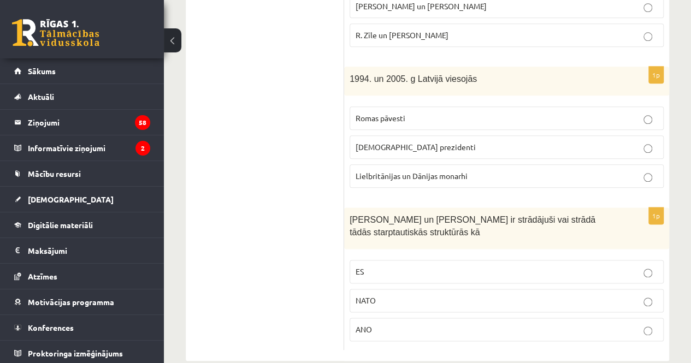
scroll to position [577, 0]
click at [517, 111] on p "Romas pāvesti" at bounding box center [507, 116] width 302 height 11
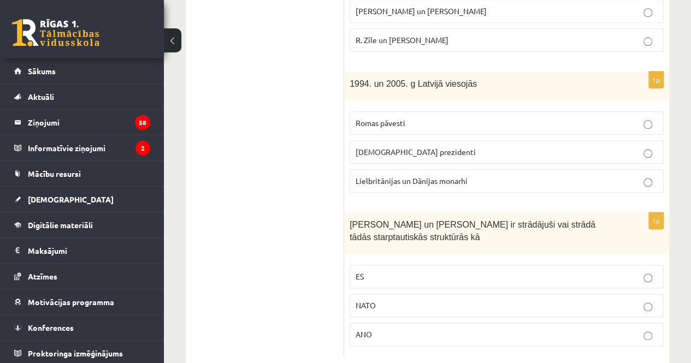
scroll to position [570, 0]
click at [392, 272] on p "ES" at bounding box center [507, 277] width 302 height 11
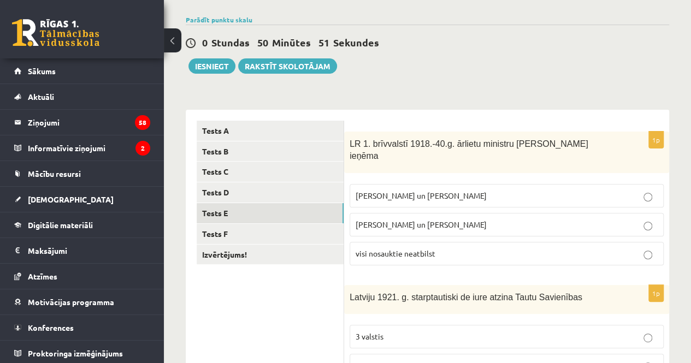
scroll to position [75, 0]
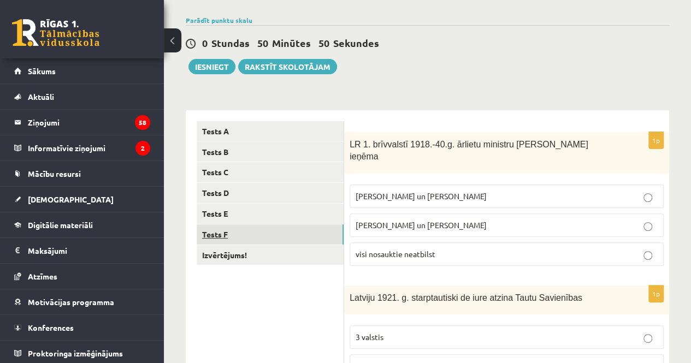
click at [289, 239] on link "Tests F" at bounding box center [270, 235] width 147 height 20
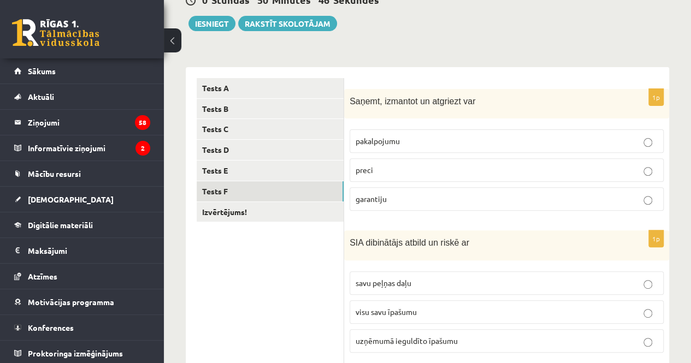
scroll to position [121, 0]
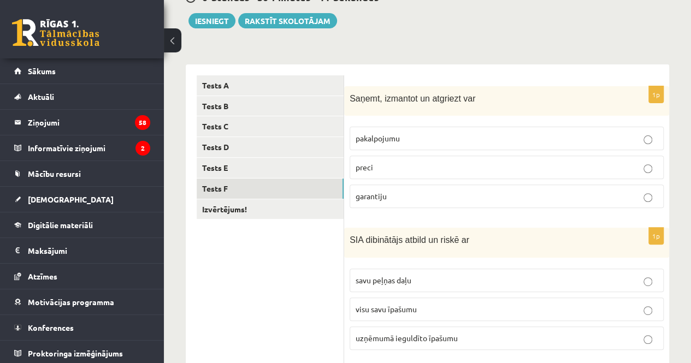
click at [456, 173] on label "preci" at bounding box center [507, 167] width 314 height 23
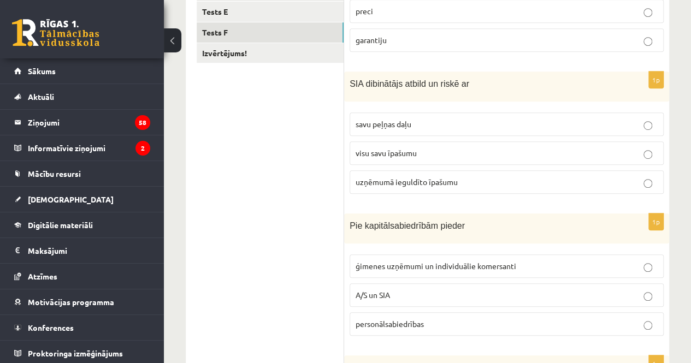
scroll to position [279, 0]
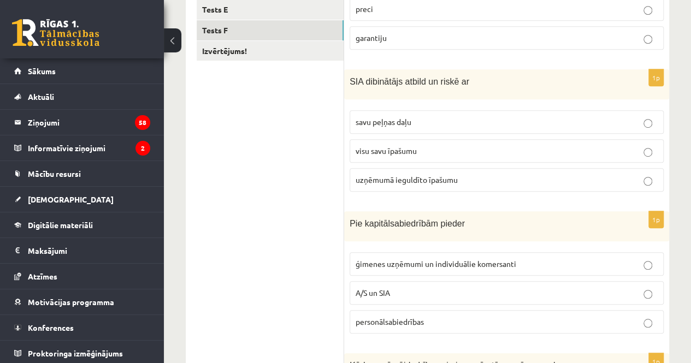
click at [454, 183] on label "uzņēmumā ieguldīto īpašumu" at bounding box center [507, 179] width 314 height 23
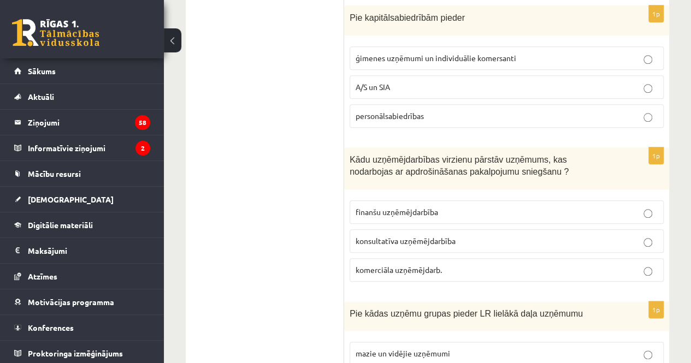
scroll to position [486, 0]
click at [467, 87] on p "A/S un SIA" at bounding box center [507, 85] width 302 height 11
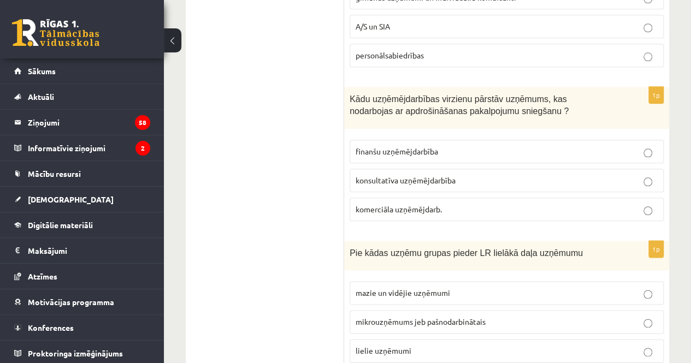
scroll to position [547, 0]
click at [444, 146] on p "finanšu uzņēmējdarbība" at bounding box center [507, 150] width 302 height 11
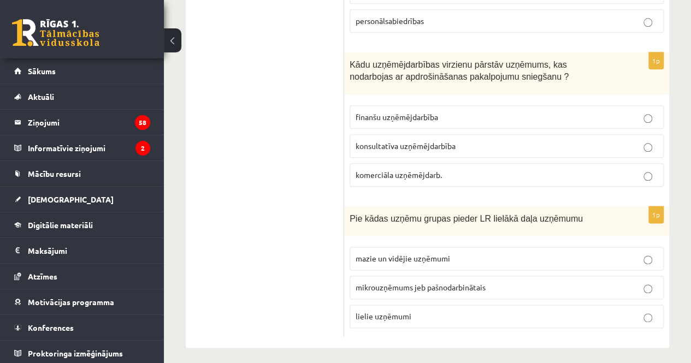
click at [463, 257] on p "mazie un vidējie uzņēmumi" at bounding box center [507, 258] width 302 height 11
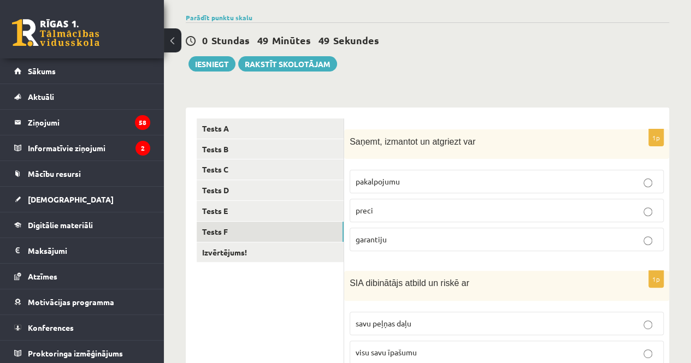
scroll to position [76, 0]
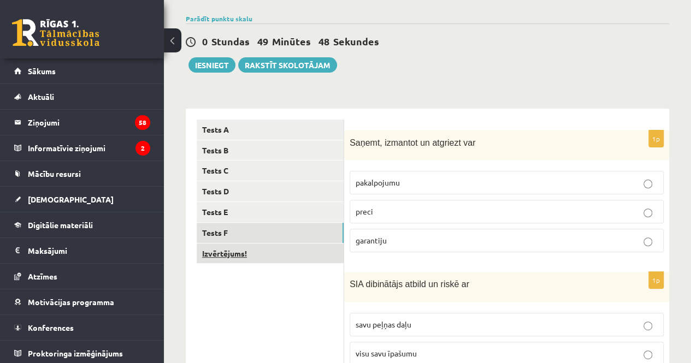
click at [312, 255] on link "Izvērtējums!" at bounding box center [270, 254] width 147 height 20
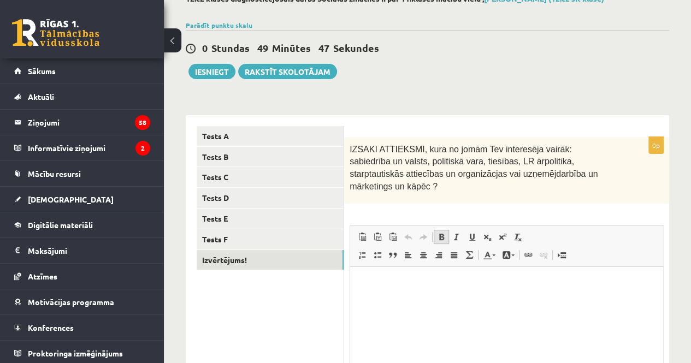
scroll to position [0, 0]
click at [436, 230] on link "Treknraksts Klaviatūras saīsne vadīšanas taustiņš+B" at bounding box center [441, 237] width 15 height 14
click at [415, 301] on html at bounding box center [506, 283] width 313 height 33
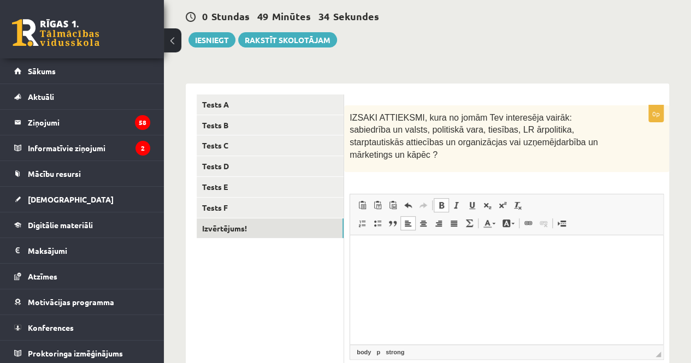
scroll to position [102, 0]
click at [429, 269] on html at bounding box center [506, 251] width 313 height 33
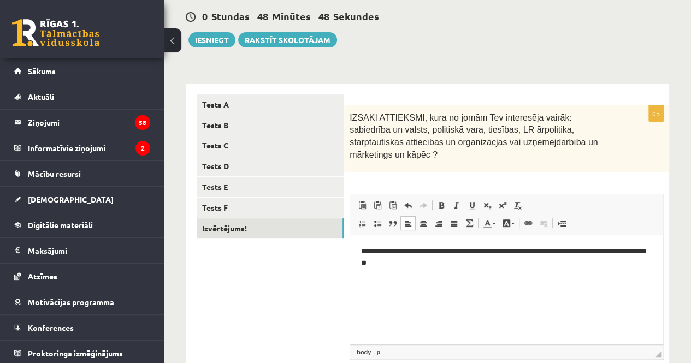
click at [609, 253] on p "**********" at bounding box center [506, 257] width 291 height 23
click at [379, 263] on p "**********" at bounding box center [506, 257] width 291 height 23
click at [394, 267] on p "**********" at bounding box center [506, 257] width 291 height 23
click at [435, 266] on p "**********" at bounding box center [506, 257] width 291 height 23
click at [225, 34] on button "Iesniegt" at bounding box center [212, 39] width 47 height 15
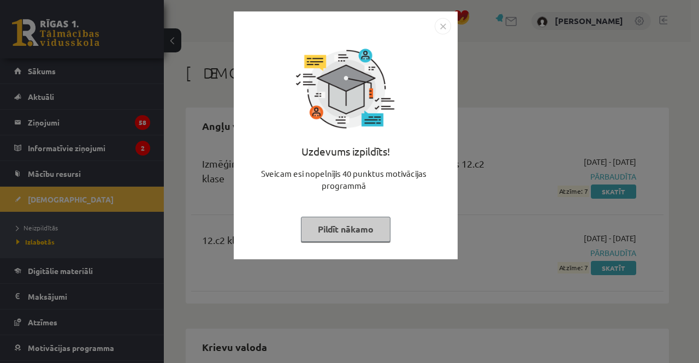
click at [340, 223] on button "Pildīt nākamo" at bounding box center [346, 229] width 90 height 25
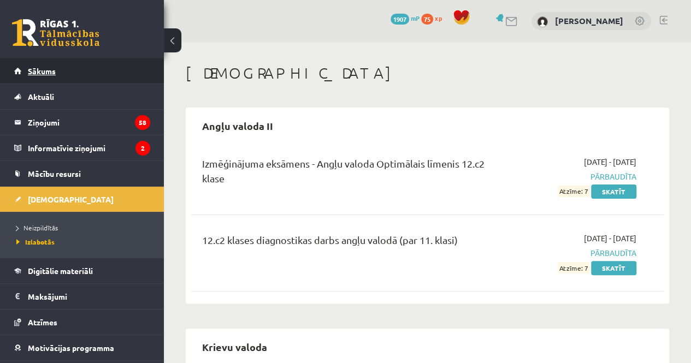
click at [78, 73] on link "Sākums" at bounding box center [82, 70] width 136 height 25
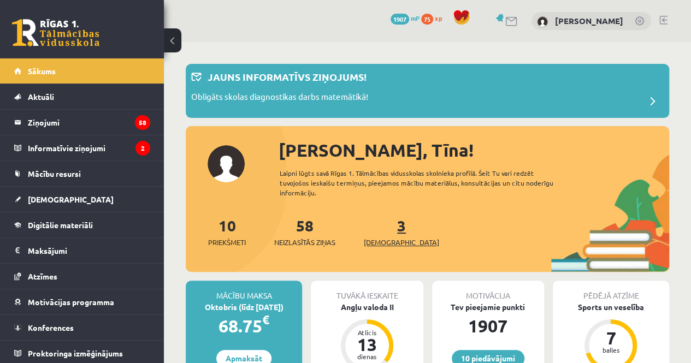
click at [385, 246] on span "[DEMOGRAPHIC_DATA]" at bounding box center [401, 242] width 75 height 11
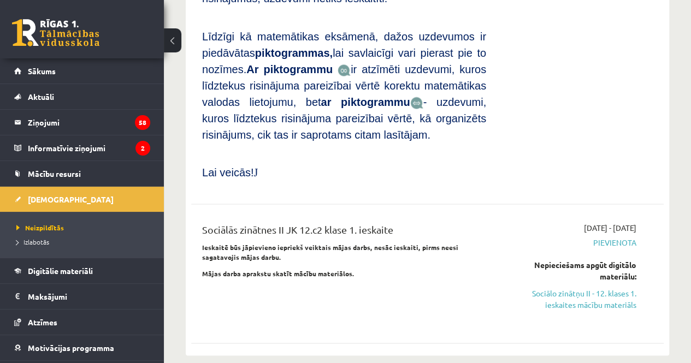
scroll to position [853, 0]
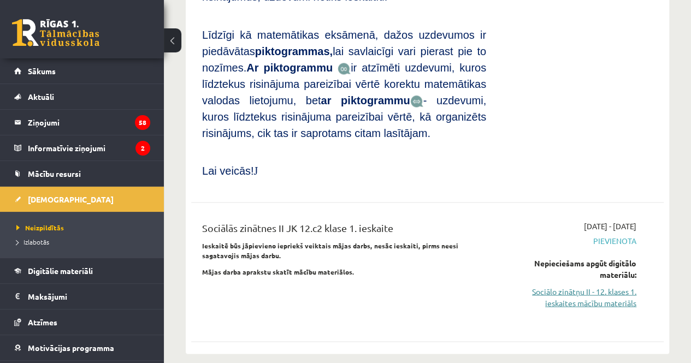
click at [555, 286] on link "Sociālo zinātņu II - 12. klases 1. ieskaites mācību materiāls" at bounding box center [570, 297] width 134 height 23
click at [596, 286] on link "Sociālo zinātņu II - 12. klases 1. ieskaites mācību materiāls" at bounding box center [570, 297] width 134 height 23
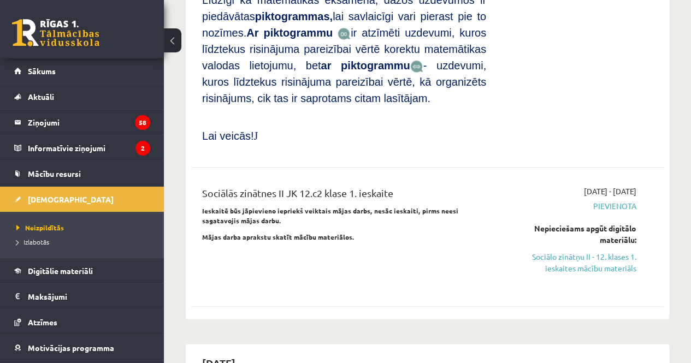
scroll to position [887, 0]
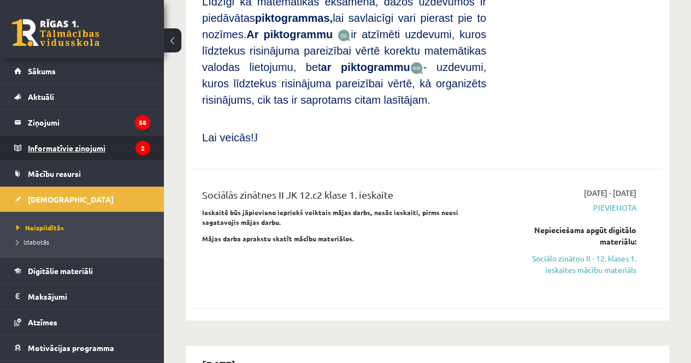
click at [67, 156] on legend "Informatīvie ziņojumi 2" at bounding box center [89, 148] width 122 height 25
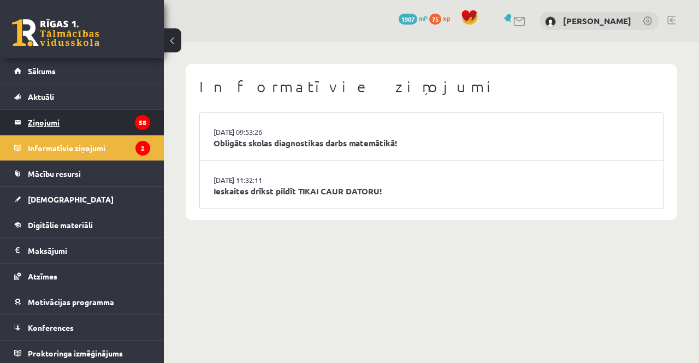
click at [69, 116] on legend "Ziņojumi 58" at bounding box center [89, 122] width 122 height 25
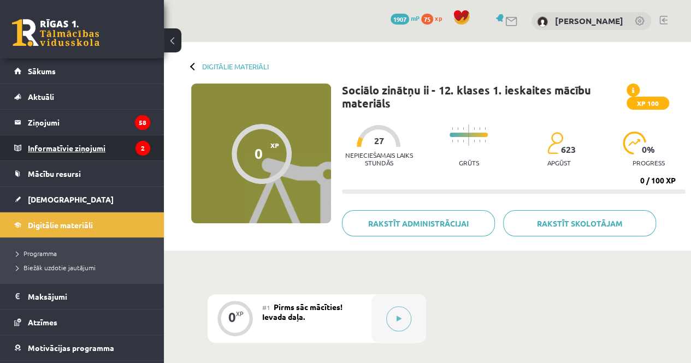
click at [64, 145] on legend "Informatīvie ziņojumi 2" at bounding box center [89, 148] width 122 height 25
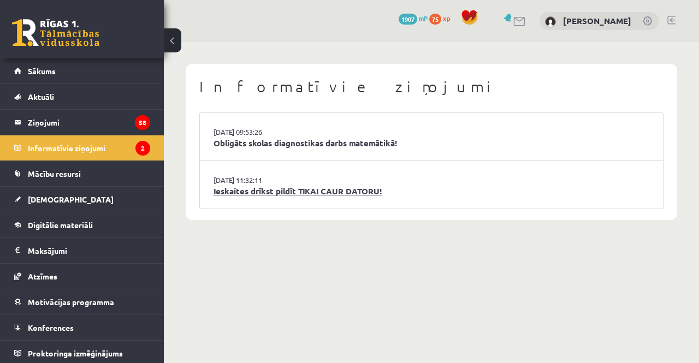
click at [285, 191] on link "Ieskaites drīkst pildīt TIKAI CAUR DATORU!" at bounding box center [432, 191] width 436 height 13
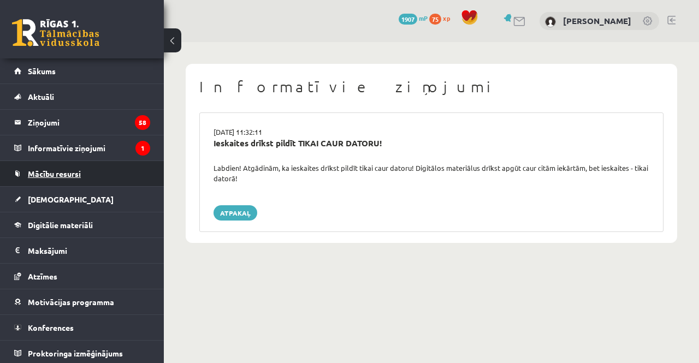
click at [89, 181] on link "Mācību resursi" at bounding box center [82, 173] width 136 height 25
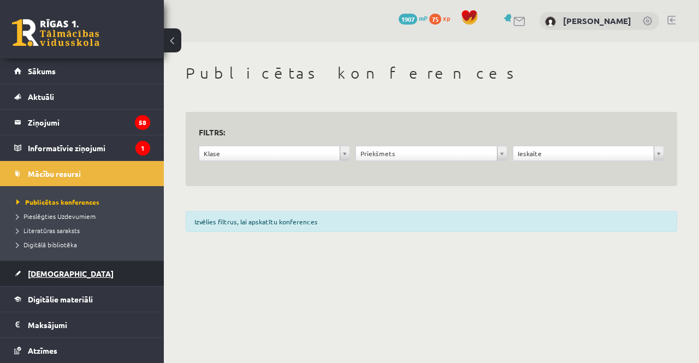
click at [64, 273] on link "[DEMOGRAPHIC_DATA]" at bounding box center [82, 273] width 136 height 25
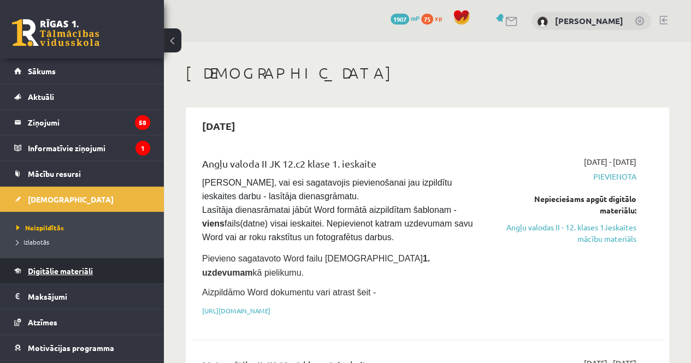
click at [78, 276] on link "Digitālie materiāli" at bounding box center [82, 270] width 136 height 25
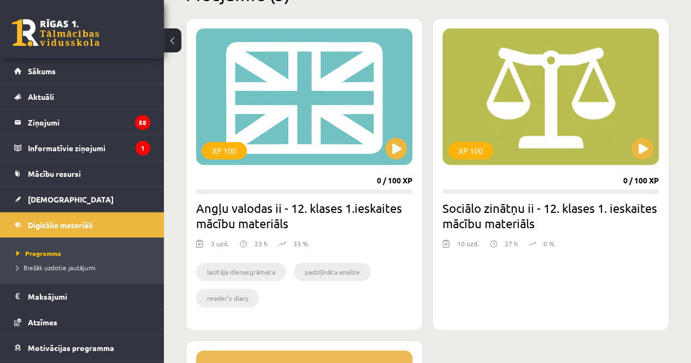
scroll to position [293, 0]
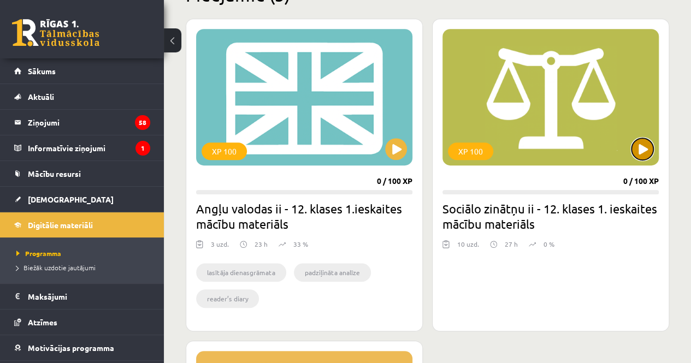
click at [640, 143] on button at bounding box center [643, 149] width 22 height 22
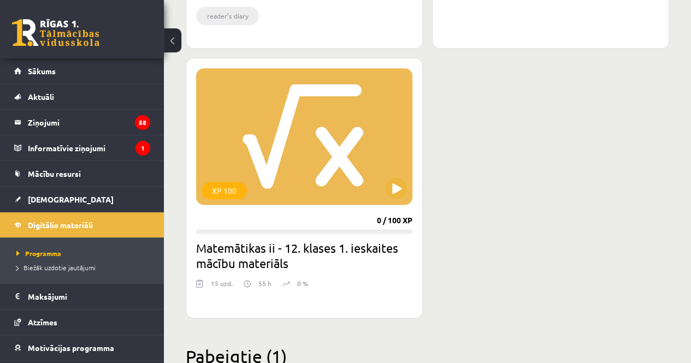
scroll to position [576, 0]
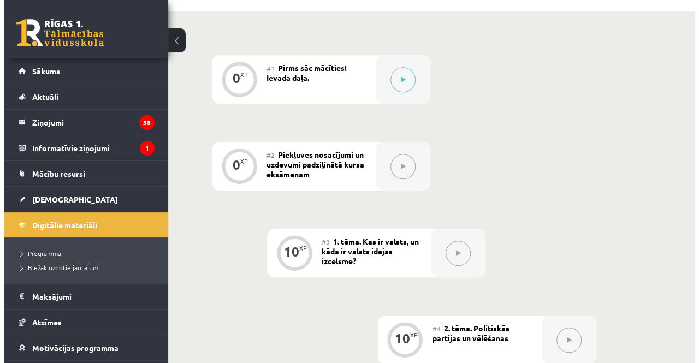
scroll to position [238, 0]
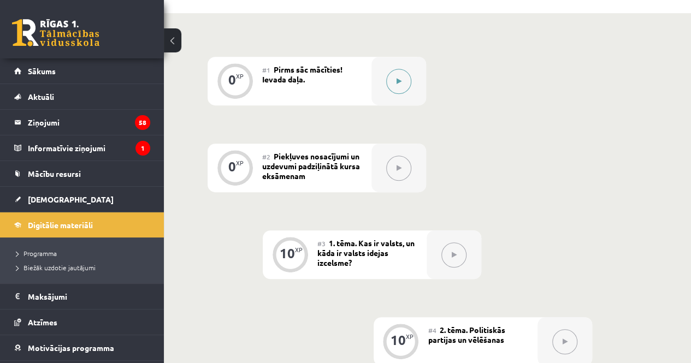
click at [404, 87] on button at bounding box center [398, 81] width 25 height 25
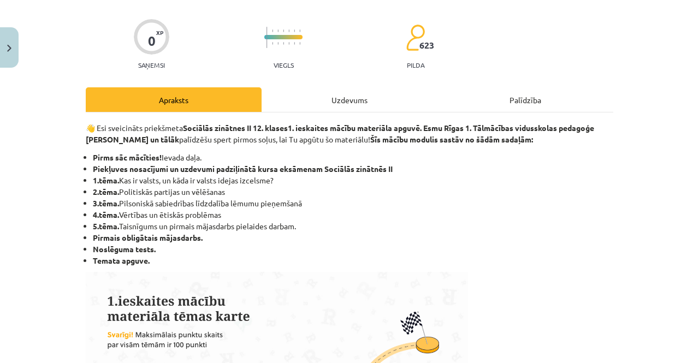
scroll to position [74, 0]
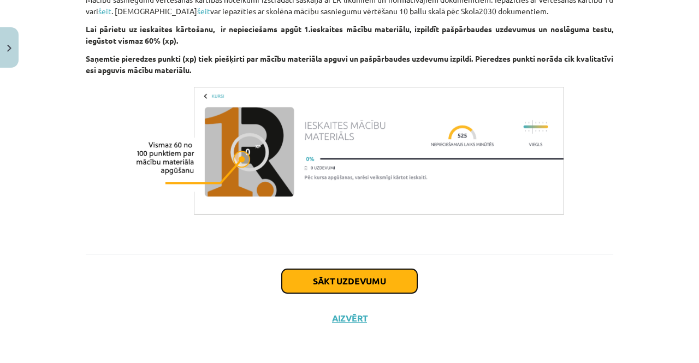
click at [375, 275] on button "Sākt uzdevumu" at bounding box center [350, 281] width 136 height 24
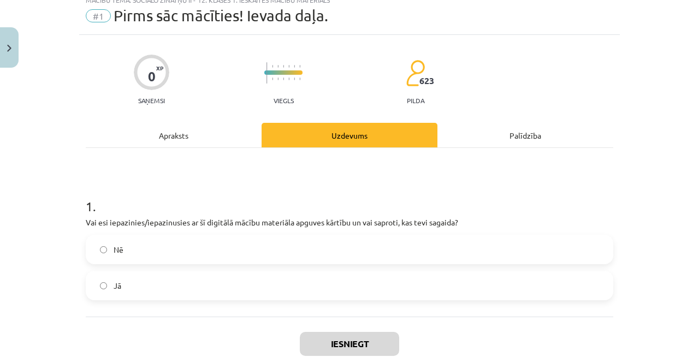
scroll to position [27, 0]
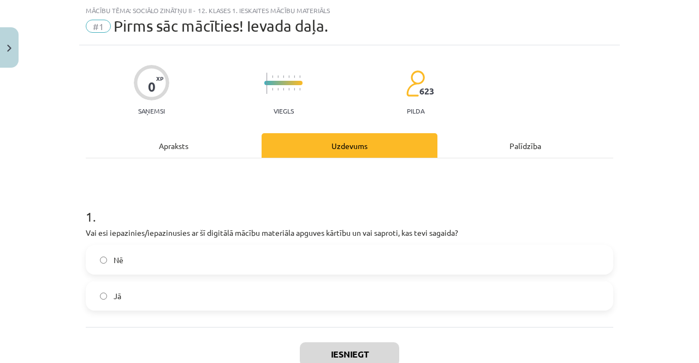
click at [363, 268] on label "Nē" at bounding box center [350, 259] width 526 height 27
click at [345, 297] on label "Jā" at bounding box center [350, 295] width 526 height 27
click at [353, 354] on button "Iesniegt" at bounding box center [349, 355] width 99 height 24
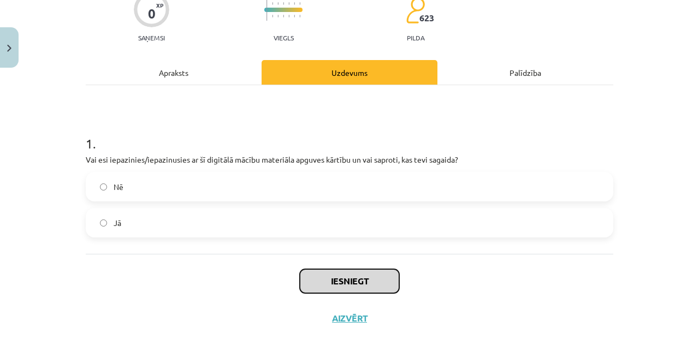
scroll to position [101, 0]
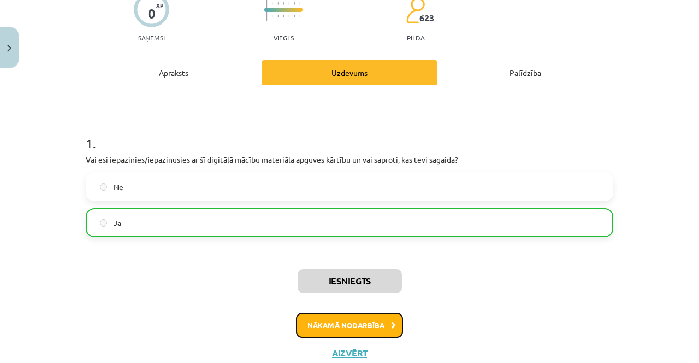
click at [372, 315] on button "Nākamā nodarbība" at bounding box center [349, 325] width 107 height 25
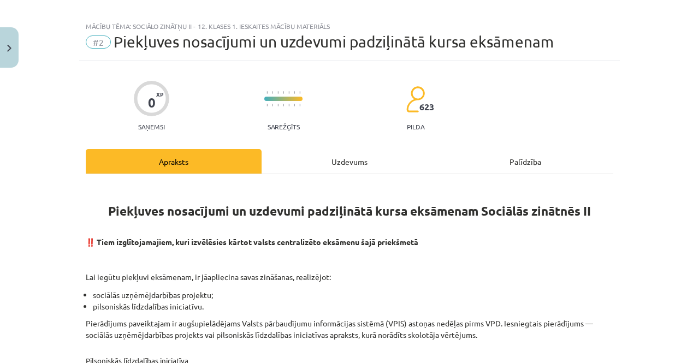
scroll to position [0, 0]
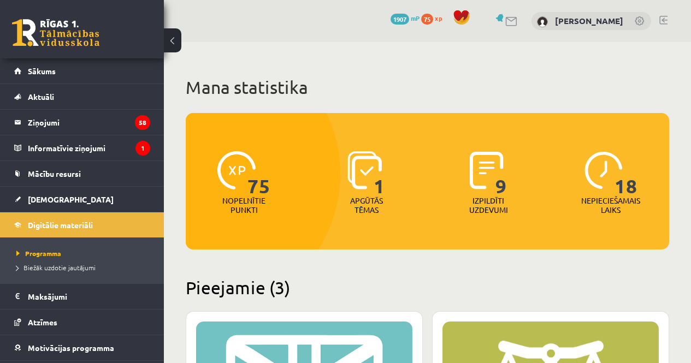
scroll to position [576, 0]
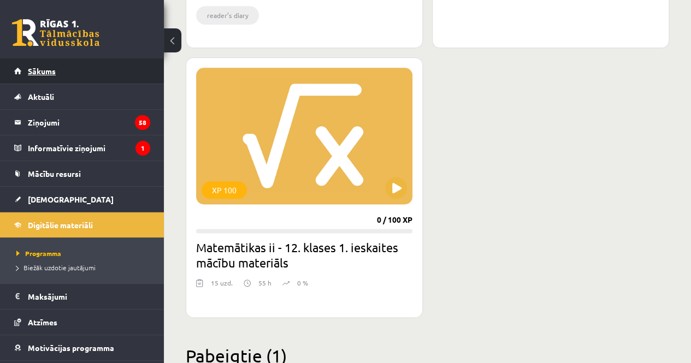
click at [63, 69] on link "Sākums" at bounding box center [82, 70] width 136 height 25
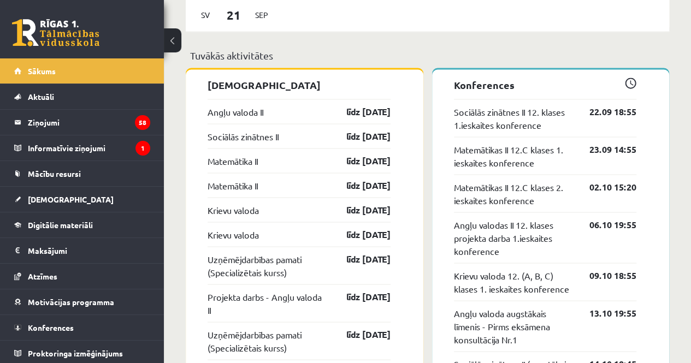
scroll to position [921, 0]
